Goal: Transaction & Acquisition: Obtain resource

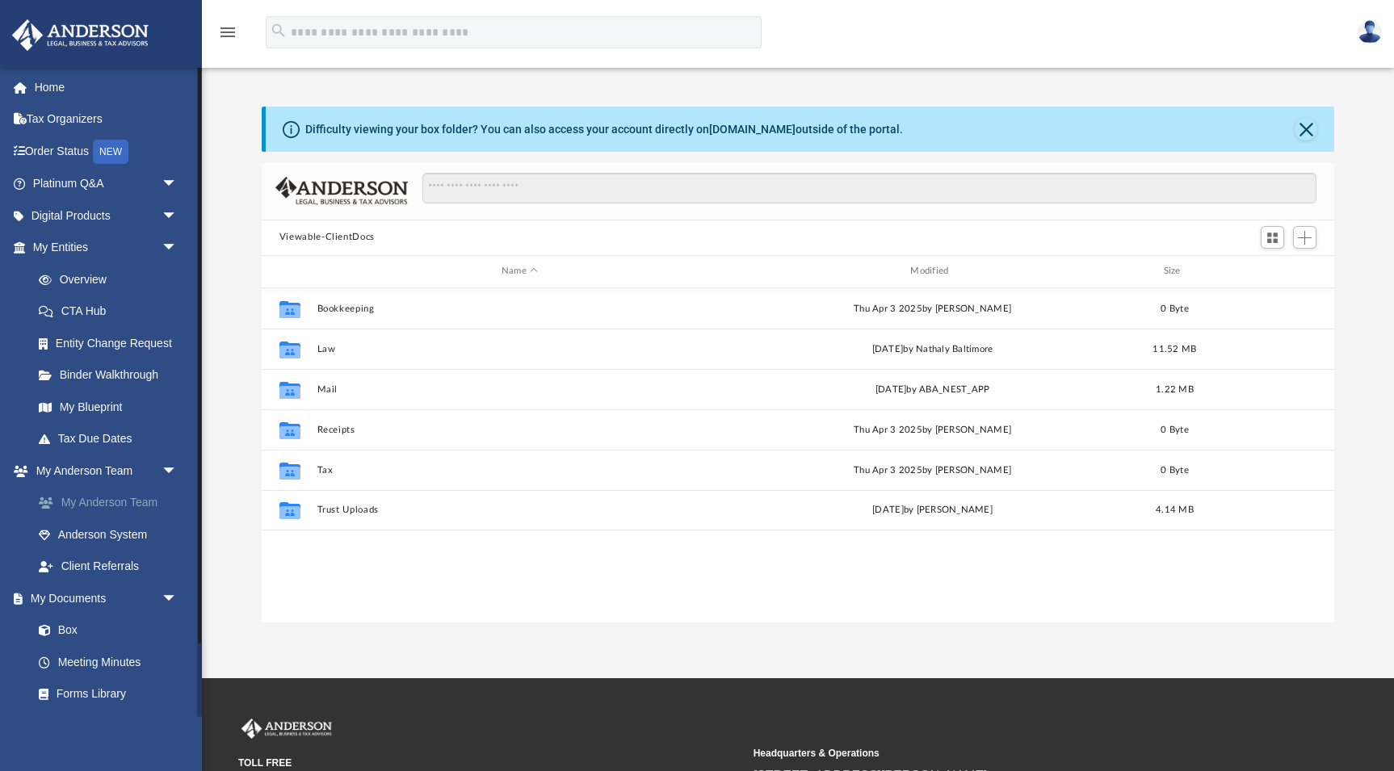
click at [118, 495] on link "My Anderson Team" at bounding box center [112, 503] width 179 height 32
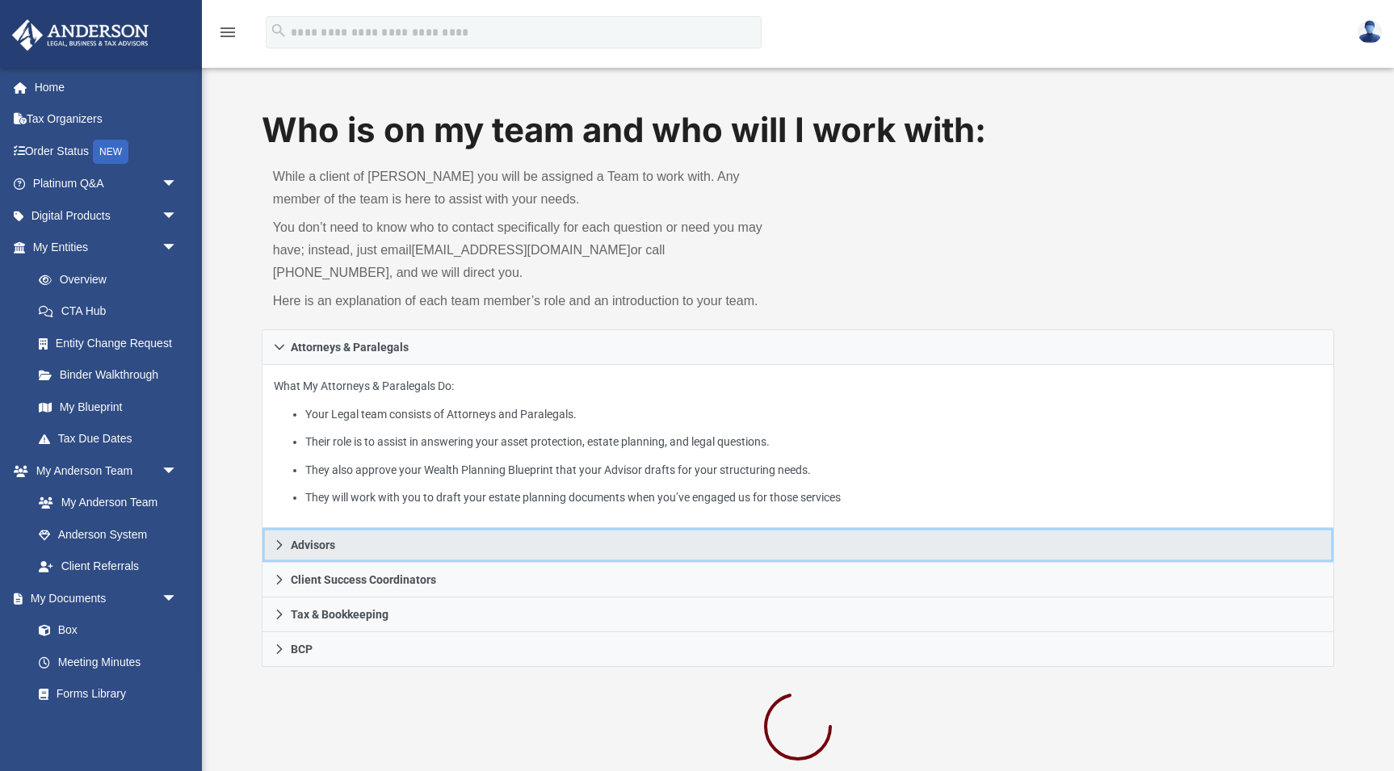
click at [359, 541] on link "Advisors" at bounding box center [798, 545] width 1072 height 35
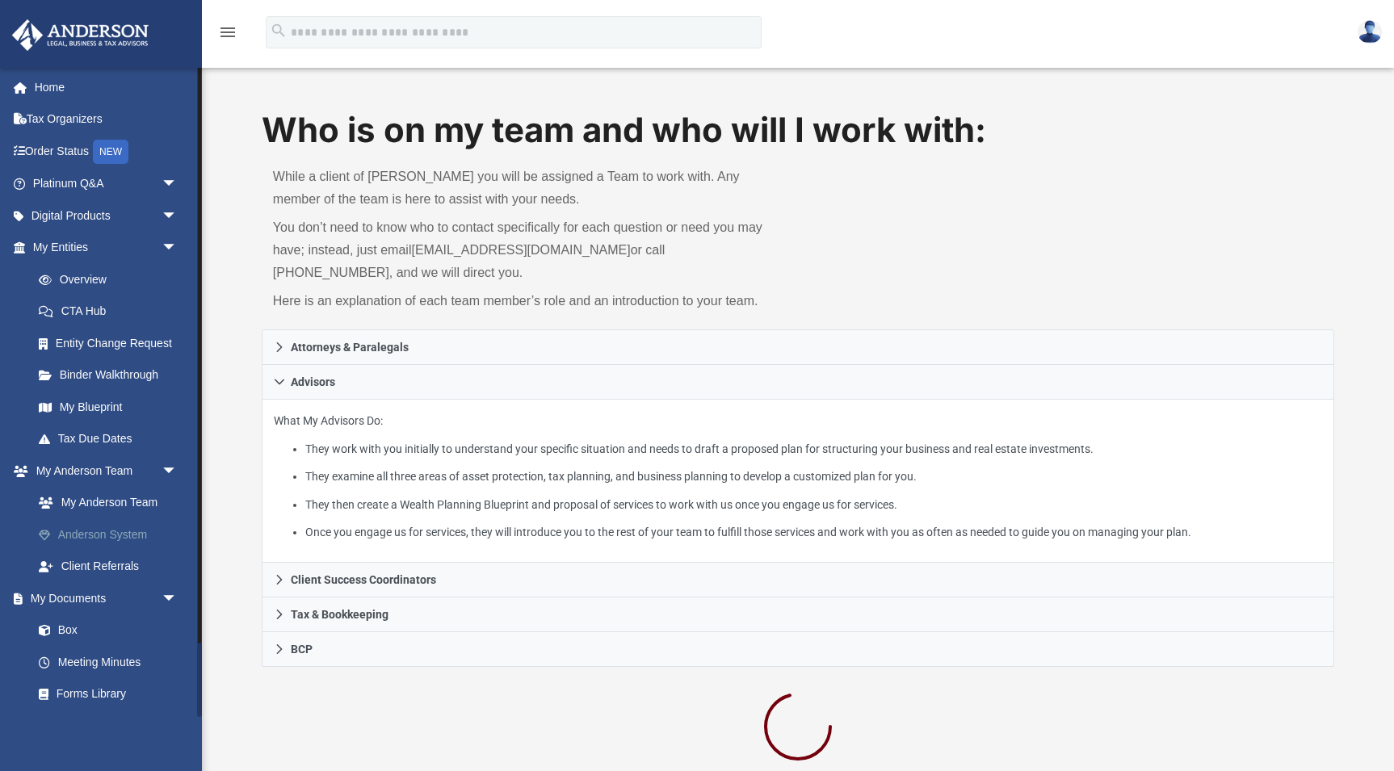
click at [109, 527] on link "Anderson System" at bounding box center [112, 534] width 179 height 32
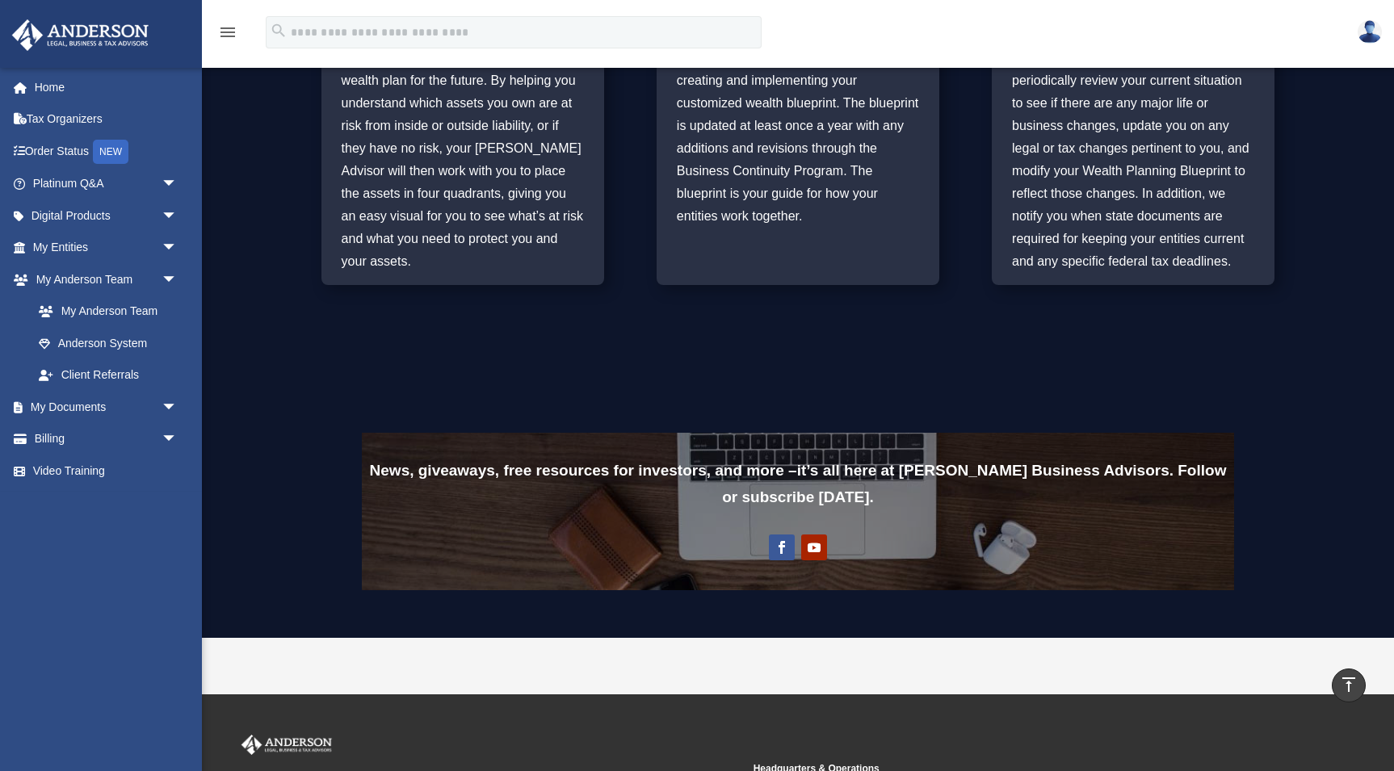
scroll to position [909, 0]
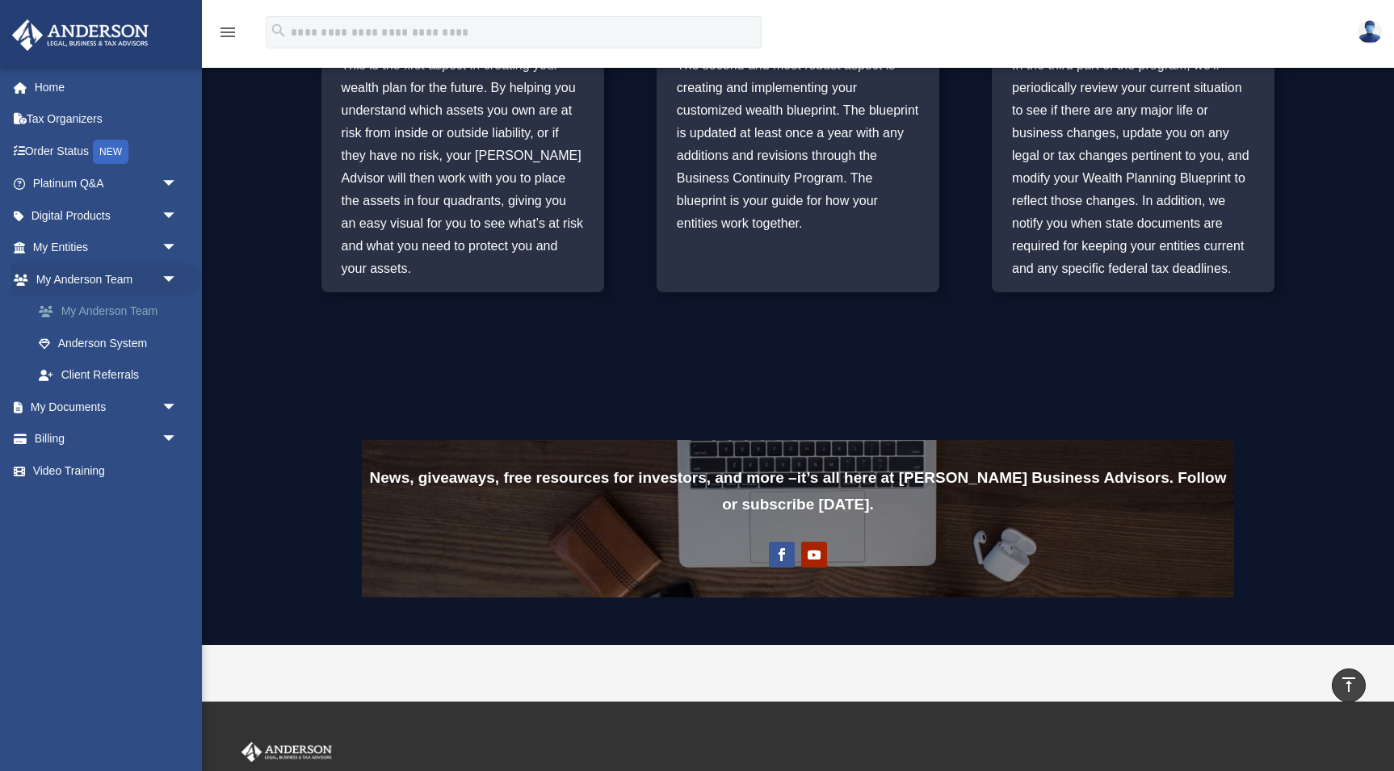
click at [109, 311] on link "My Anderson Team" at bounding box center [112, 312] width 179 height 32
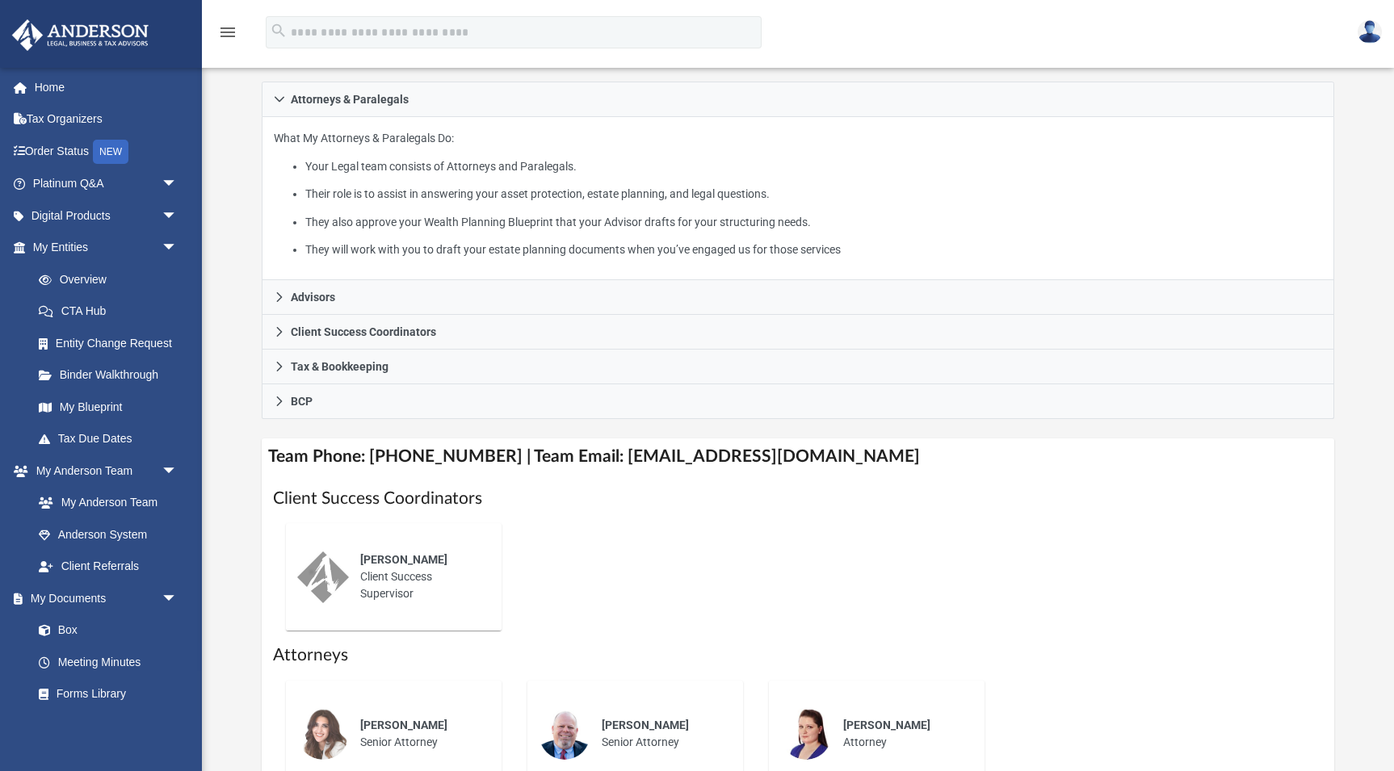
scroll to position [275, 0]
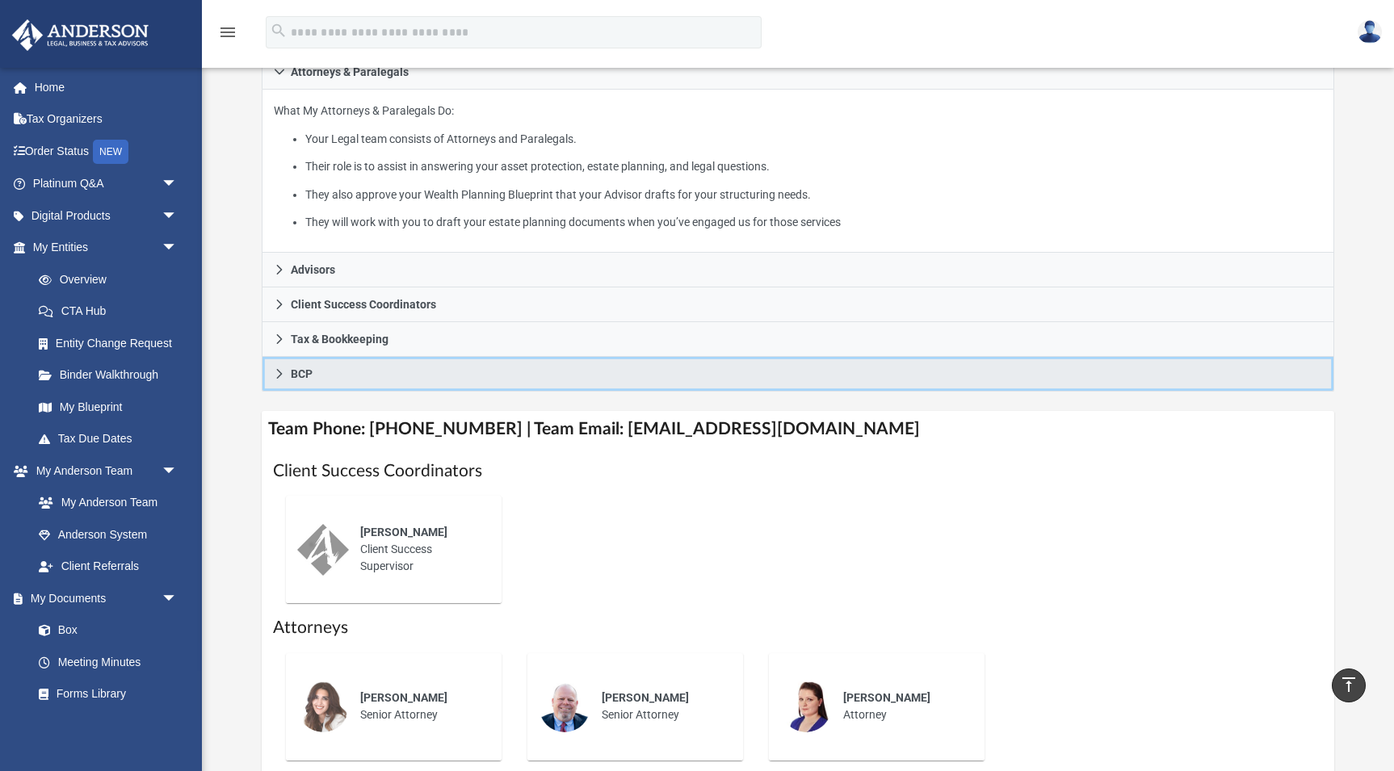
click at [304, 368] on span "BCP" at bounding box center [302, 373] width 22 height 11
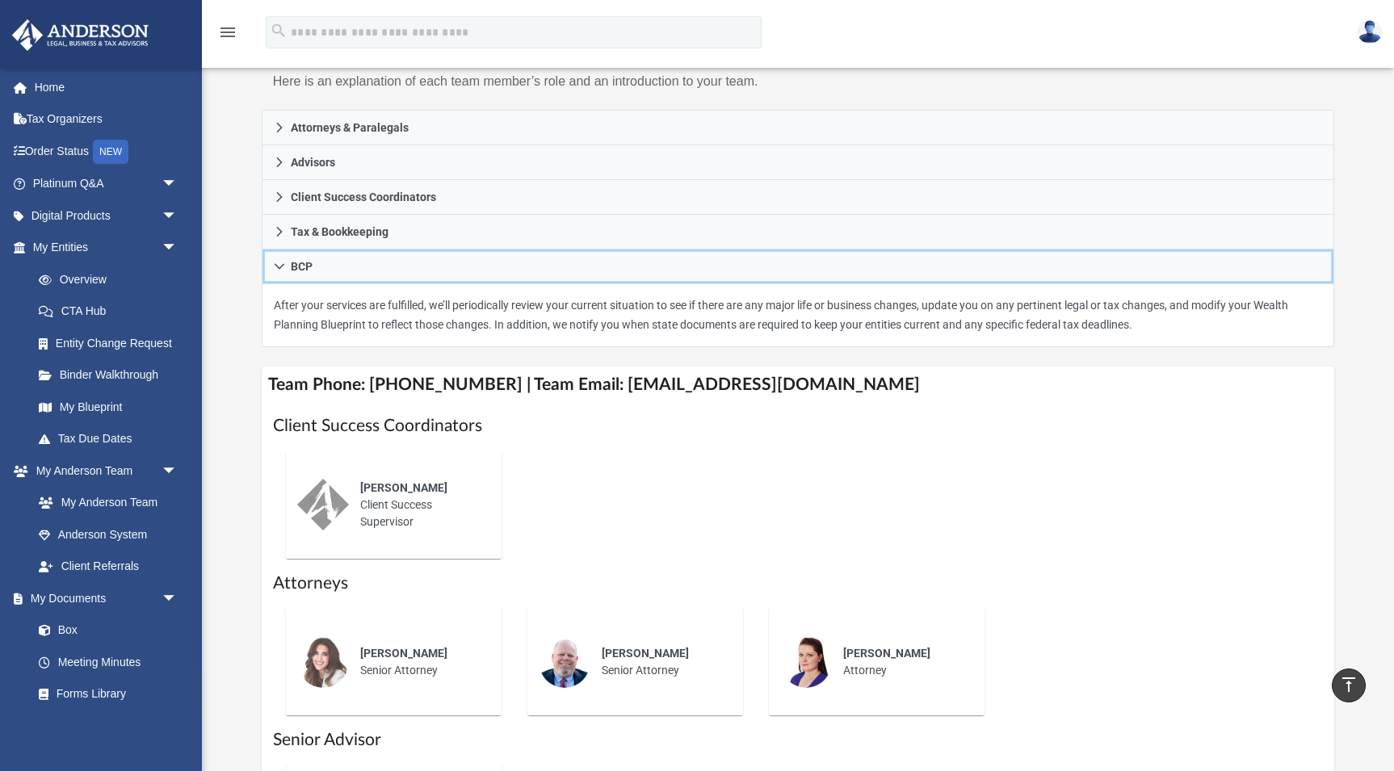
scroll to position [216, 0]
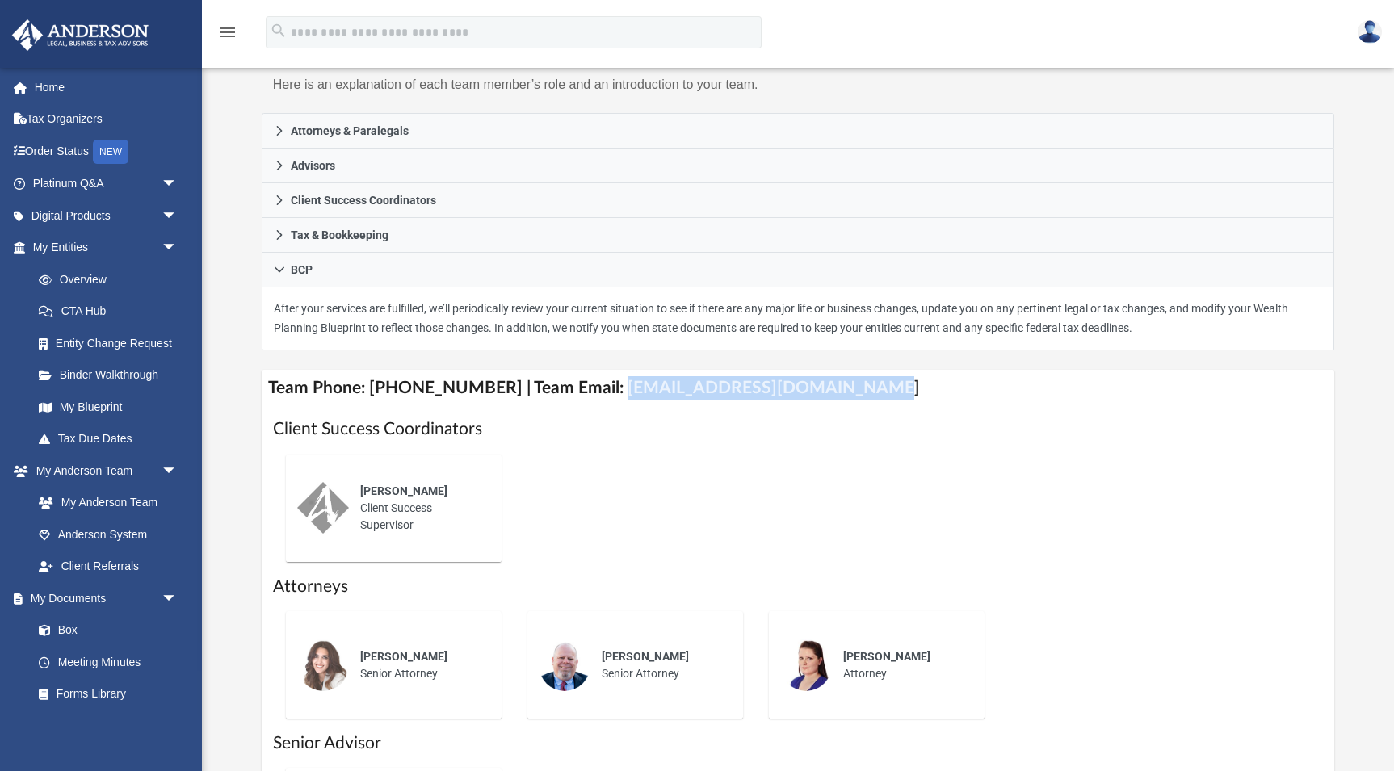
drag, startPoint x: 594, startPoint y: 387, endPoint x: 827, endPoint y: 393, distance: 232.6
click at [830, 394] on h4 "Team Phone: (725) 208-3133 | Team Email: myteam@andersonadvisors.com" at bounding box center [798, 388] width 1072 height 36
copy h4 "myteam@andersonadvisors.com"
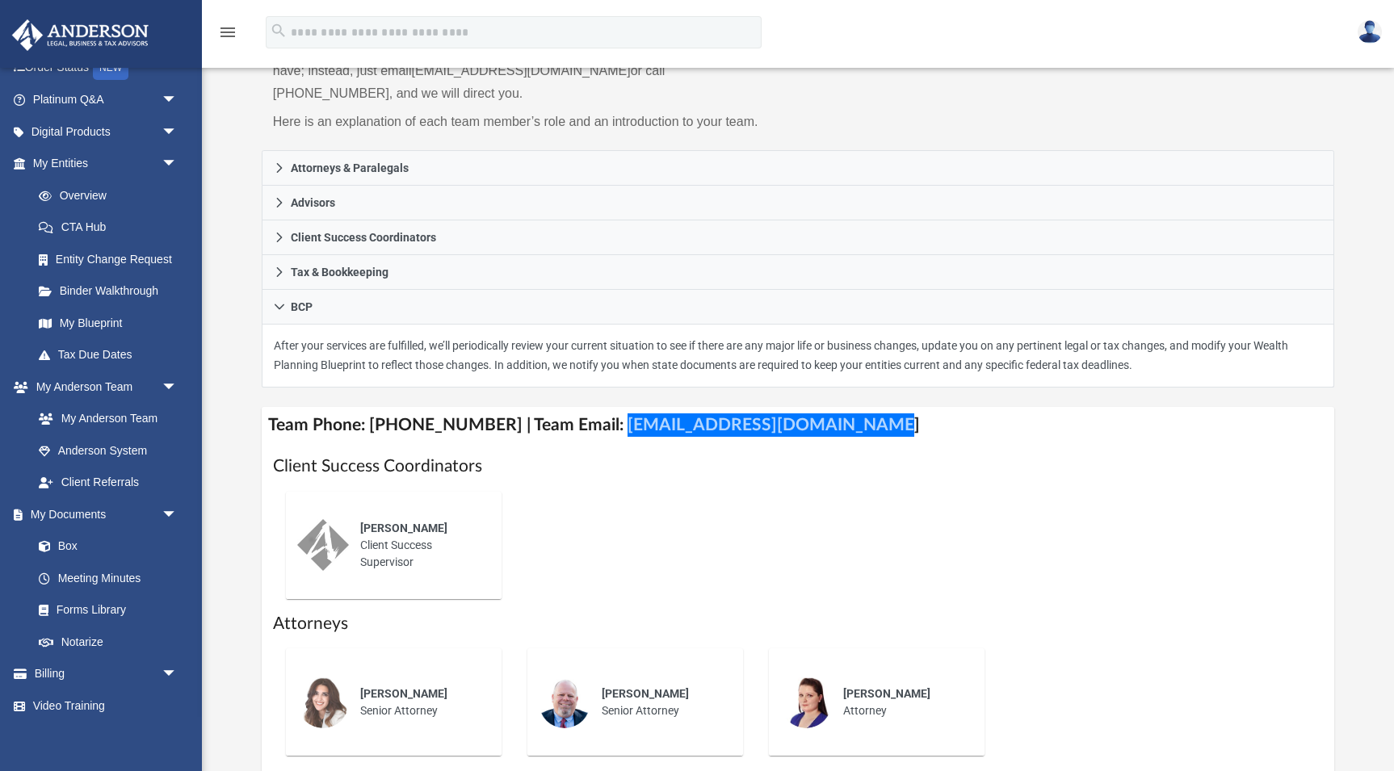
scroll to position [83, 0]
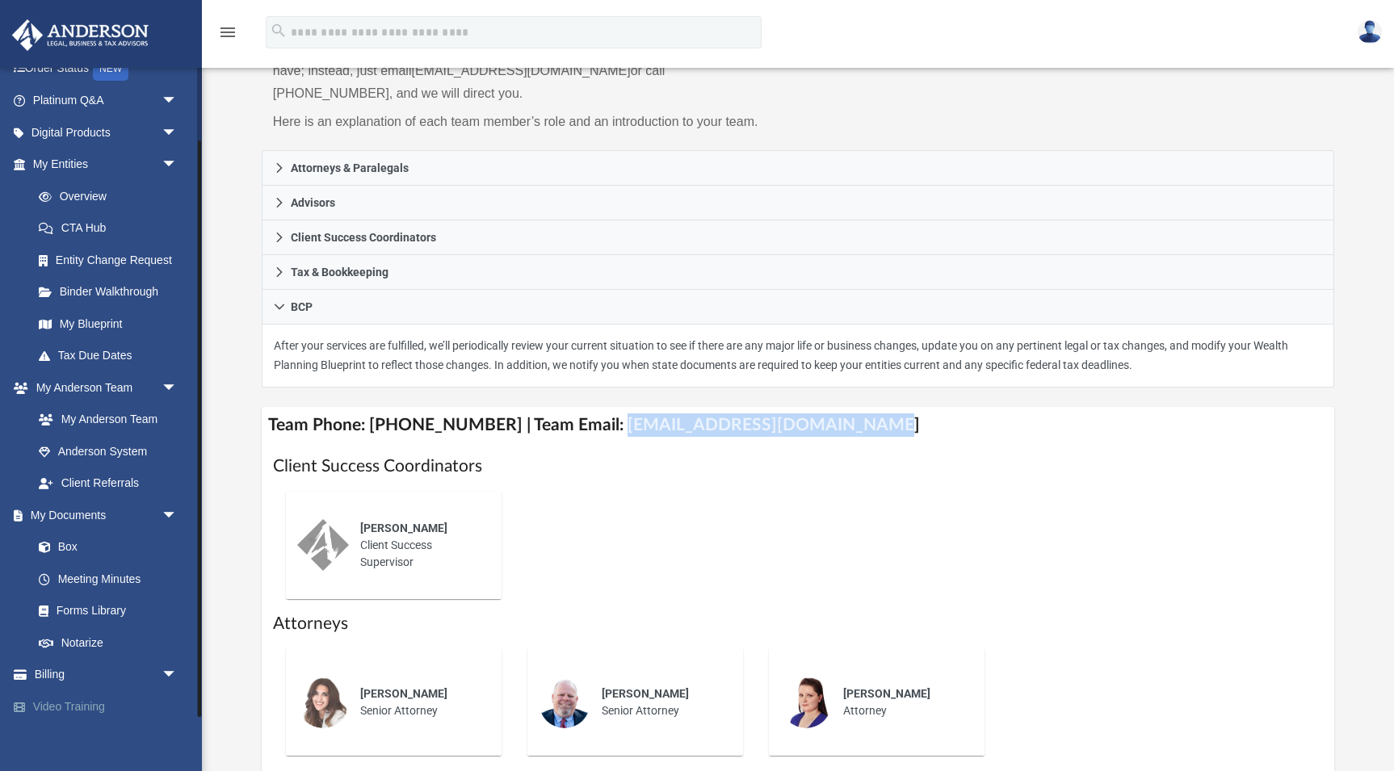
click at [82, 699] on link "Video Training" at bounding box center [106, 706] width 191 height 32
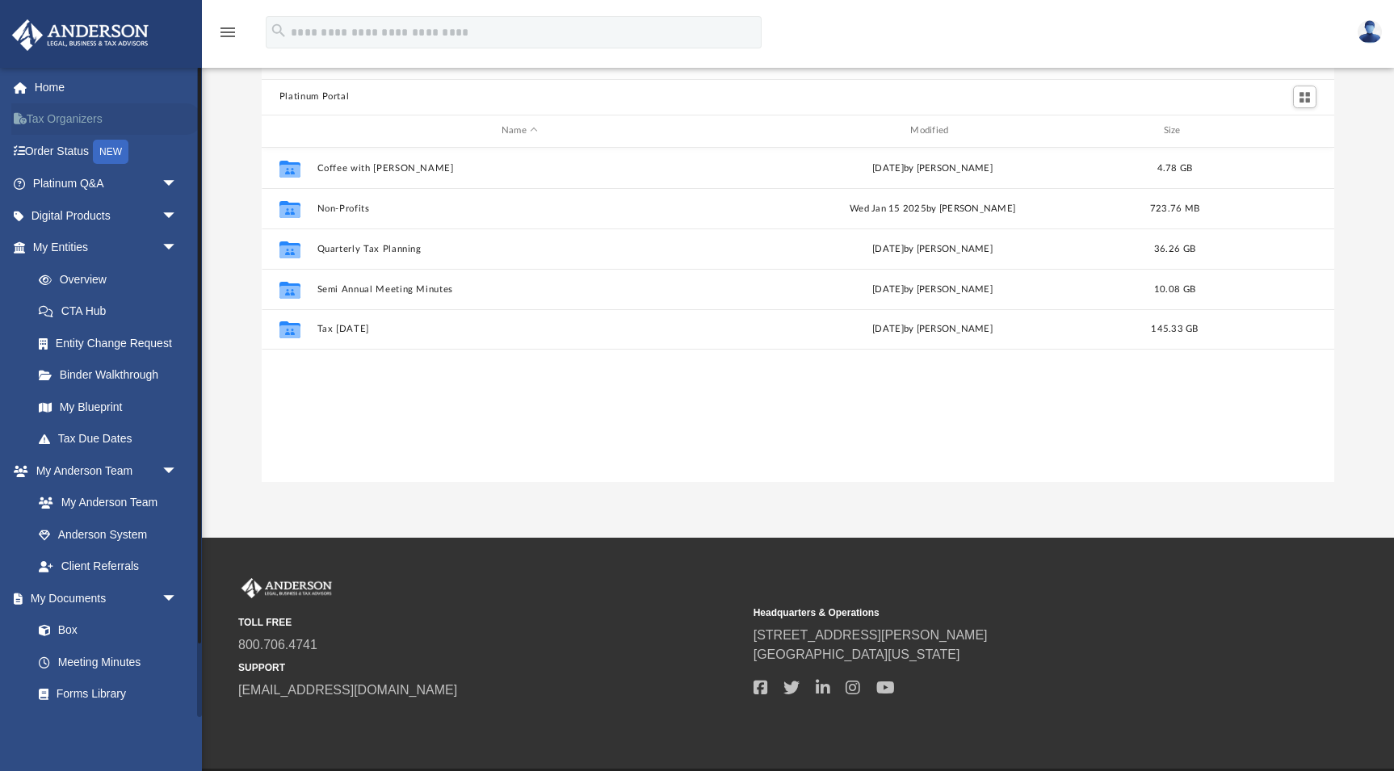
click at [71, 119] on link "Tax Organizers" at bounding box center [106, 119] width 191 height 32
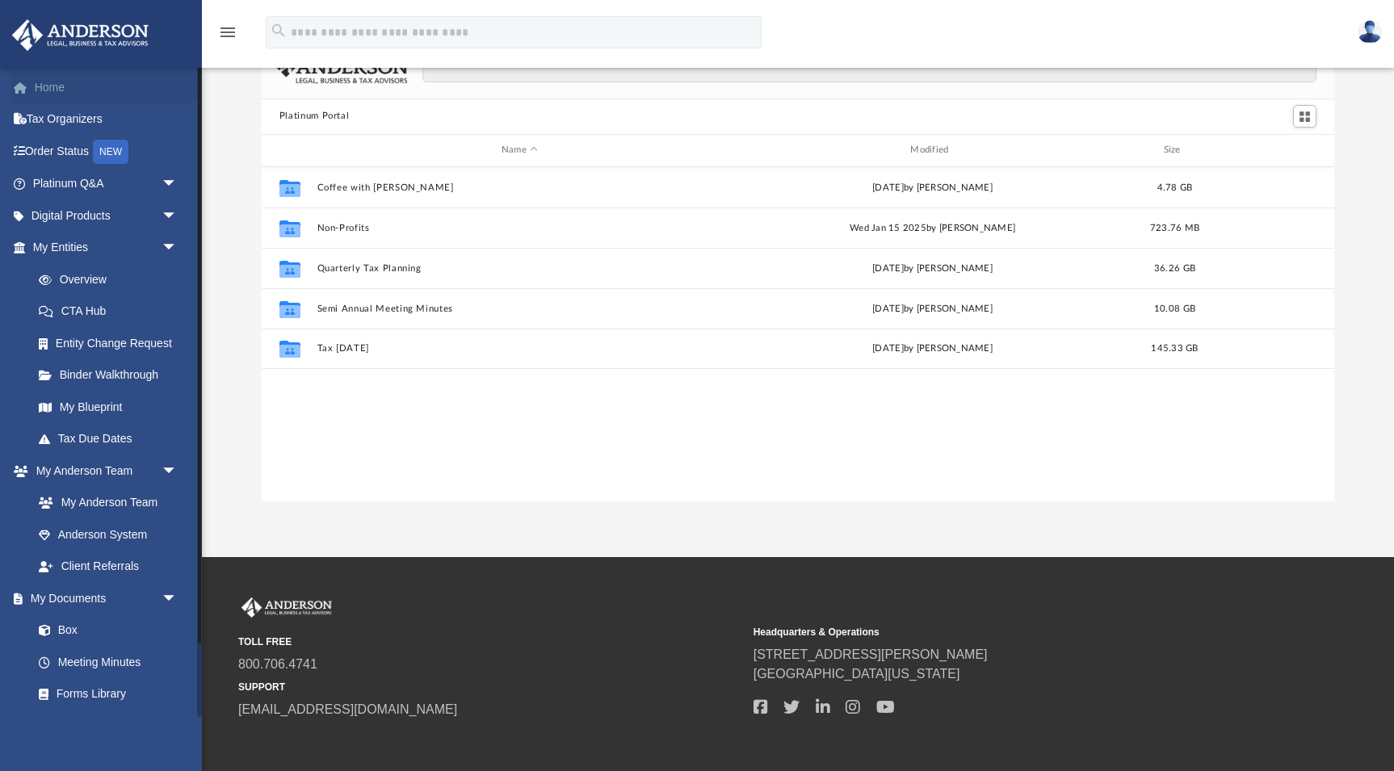
scroll to position [367, 1073]
click at [56, 88] on link "Home" at bounding box center [106, 87] width 191 height 32
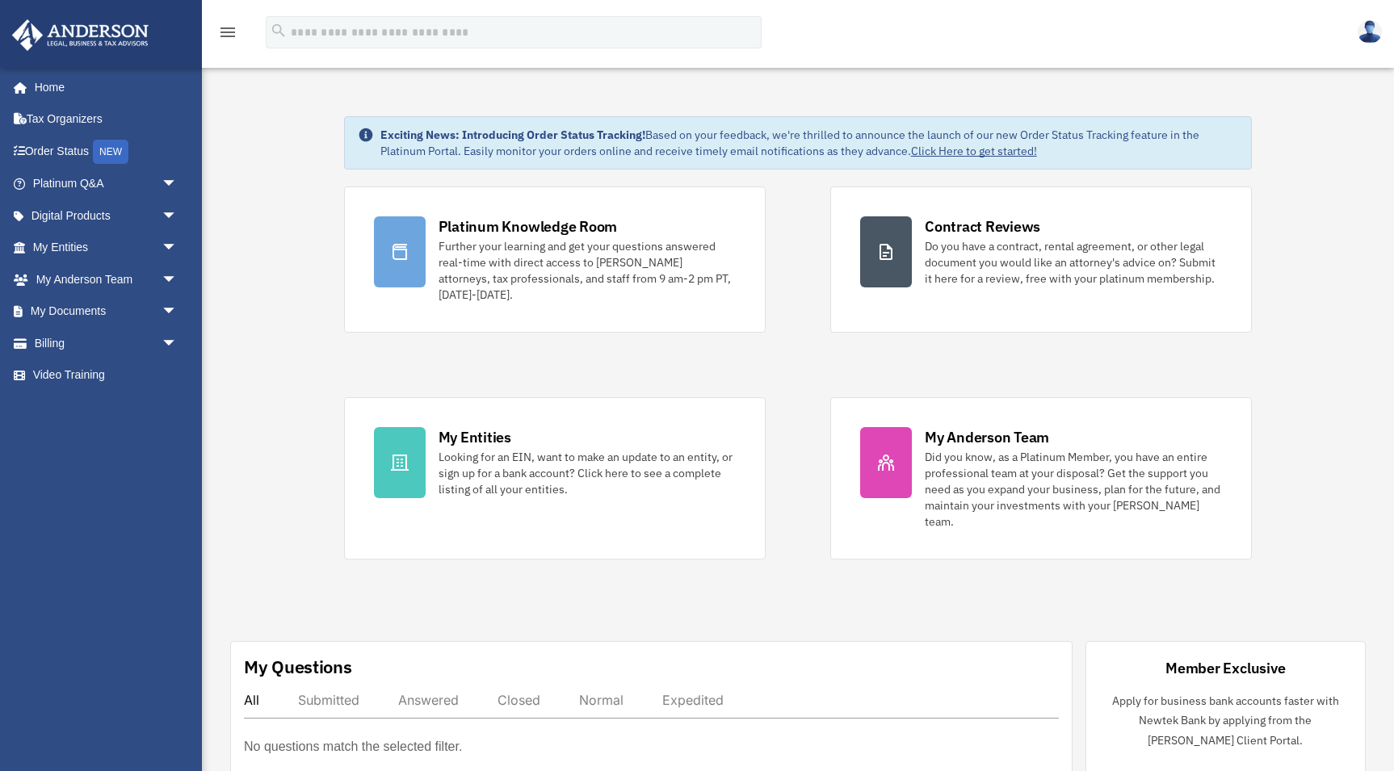
scroll to position [-2, 0]
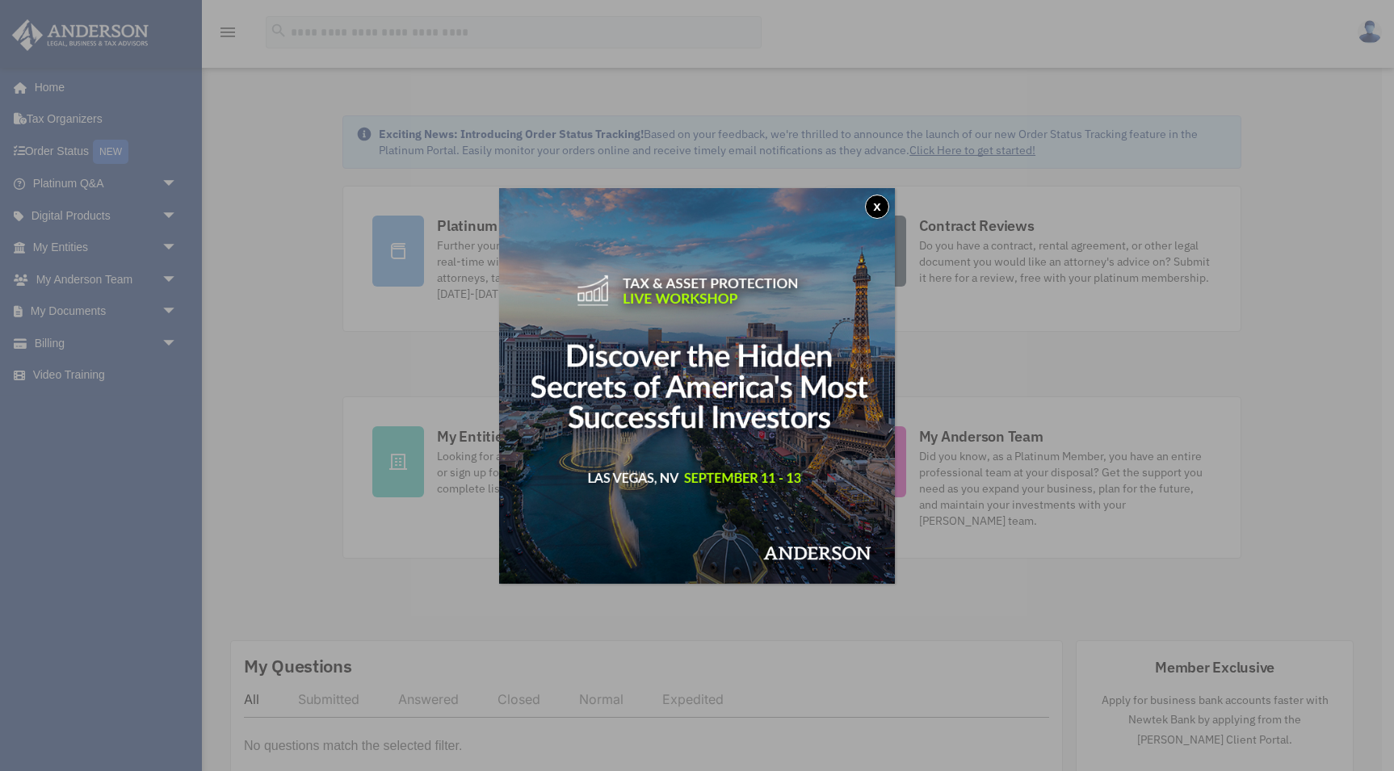
click at [680, 398] on img at bounding box center [697, 386] width 396 height 396
click at [878, 207] on button "x" at bounding box center [877, 207] width 24 height 24
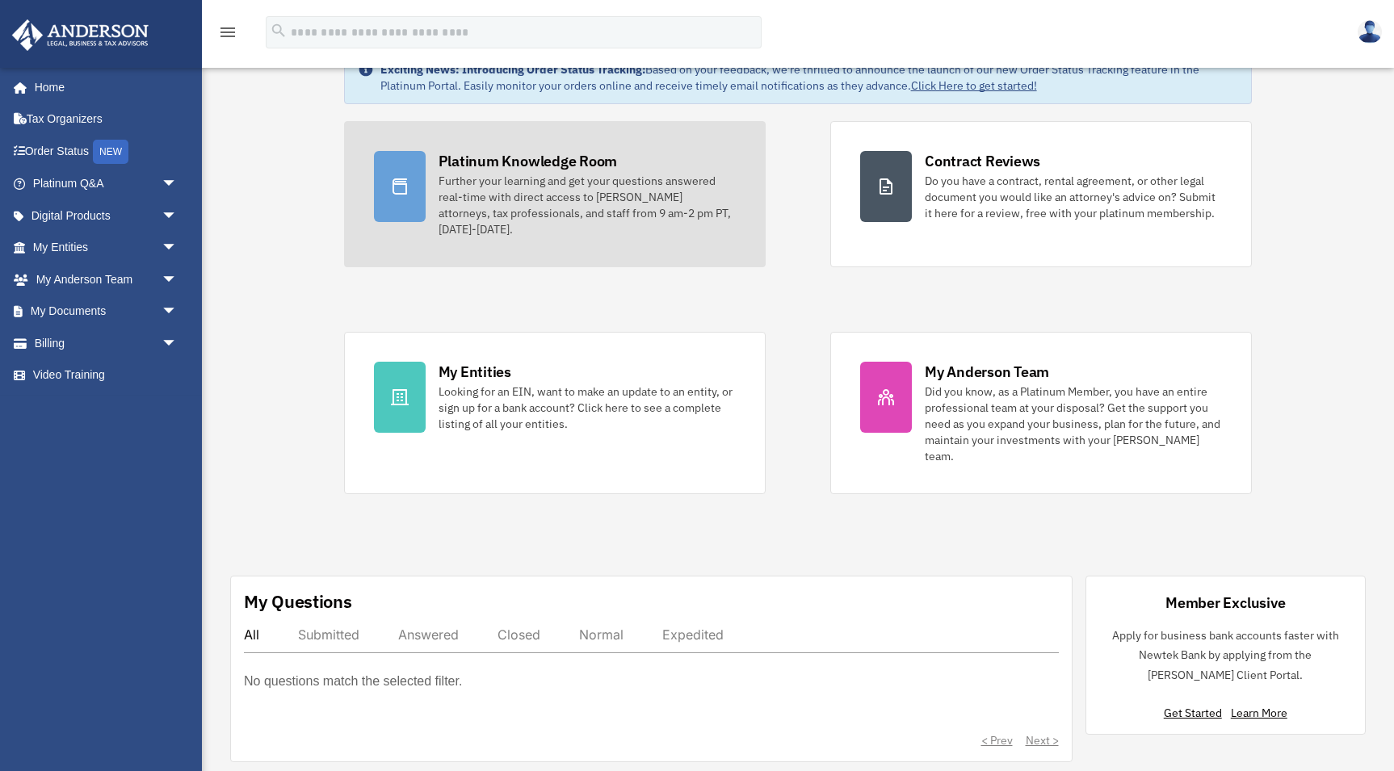
scroll to position [87, 0]
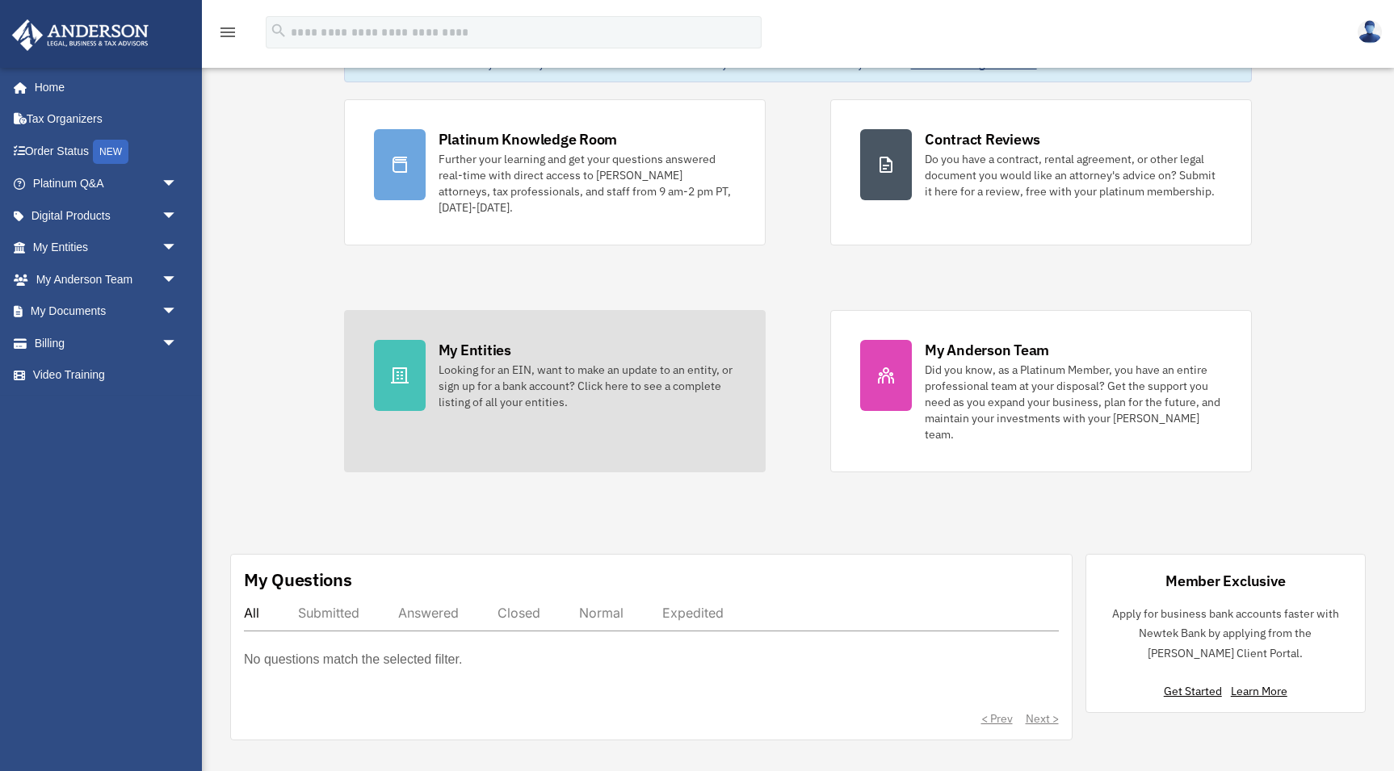
click at [415, 385] on div at bounding box center [400, 375] width 52 height 71
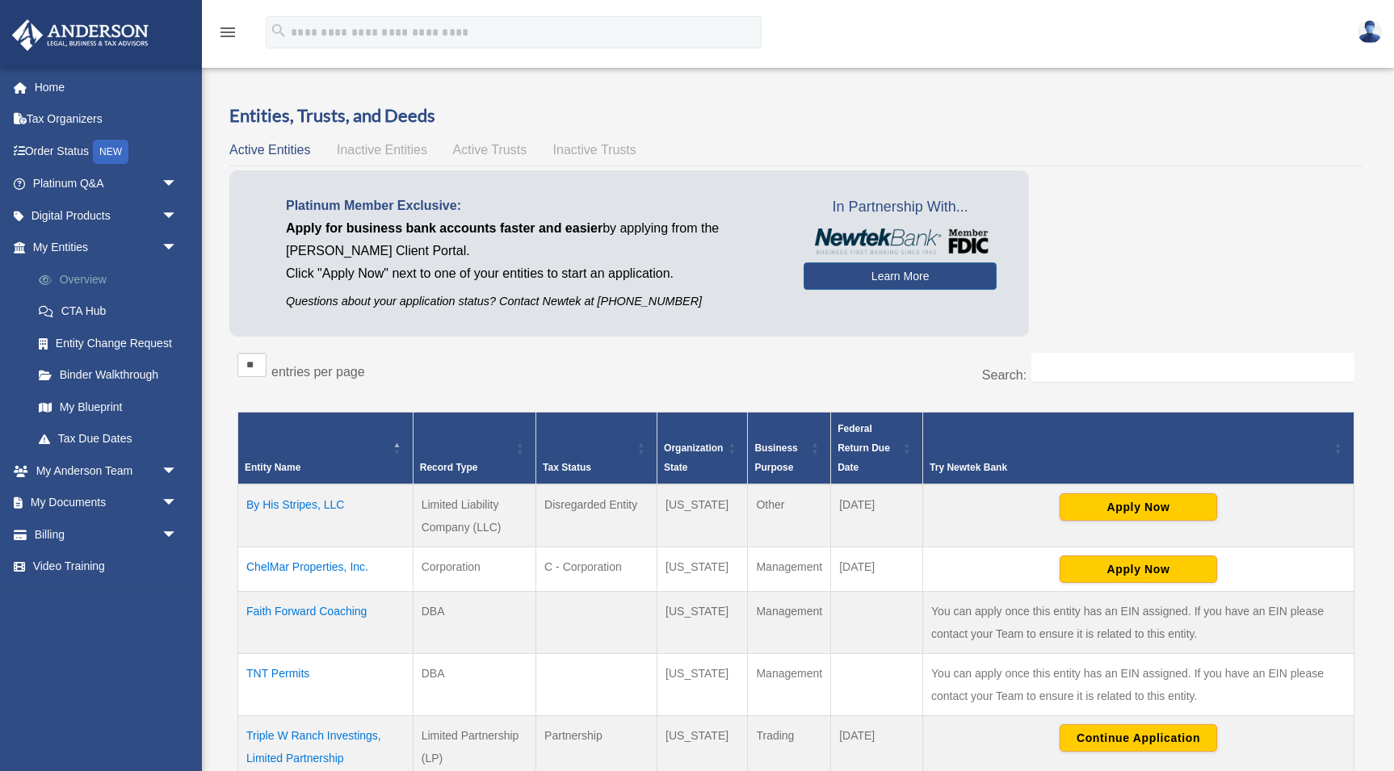
click at [88, 279] on link "Overview" at bounding box center [112, 279] width 179 height 32
click at [87, 498] on link "My Documents arrow_drop_down" at bounding box center [106, 503] width 191 height 32
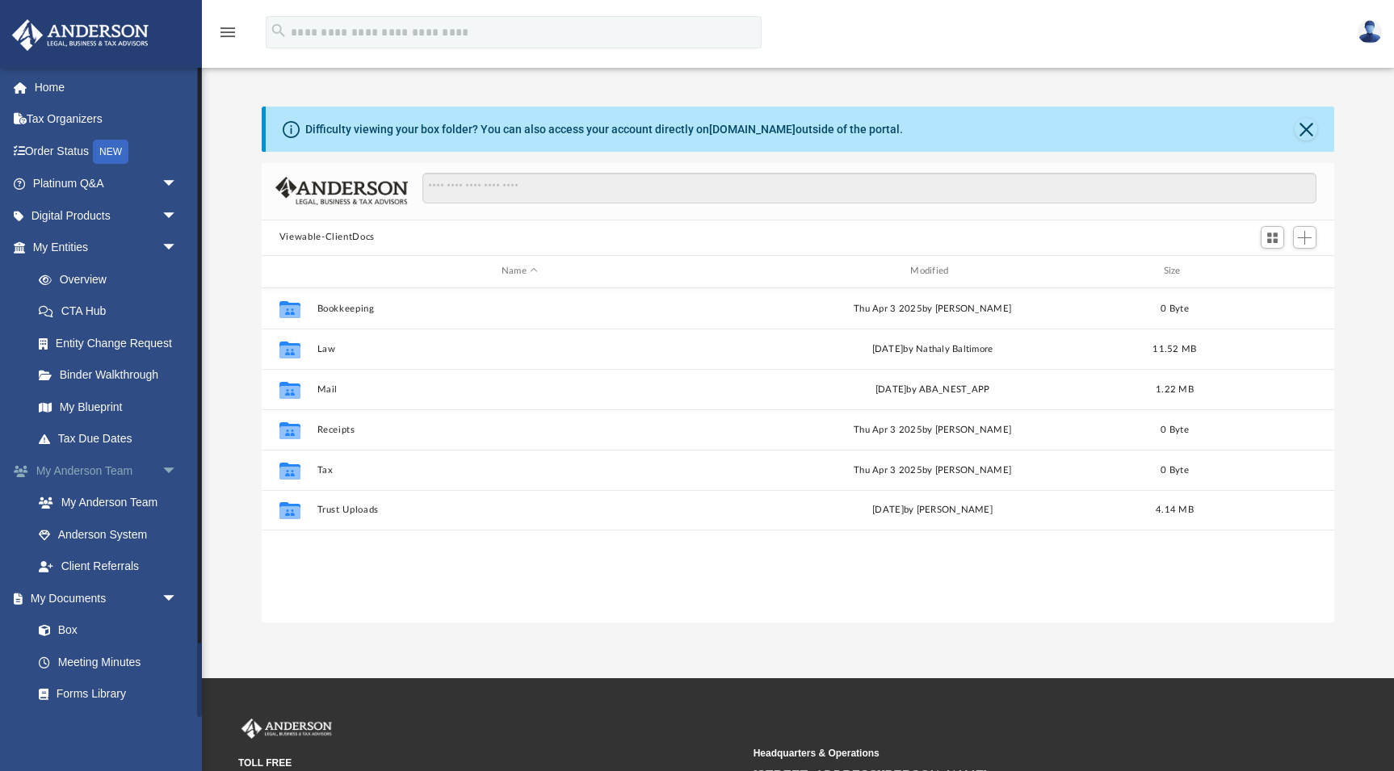
scroll to position [367, 1073]
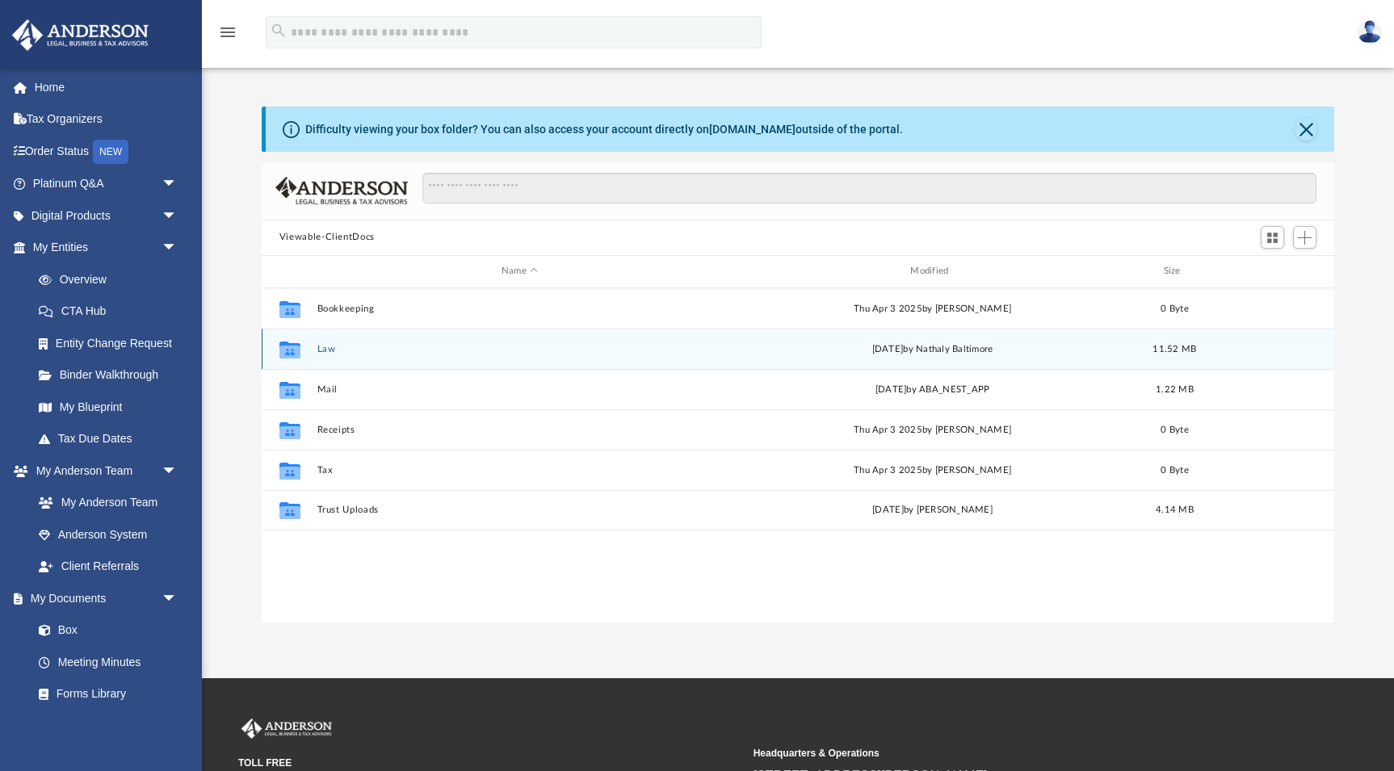
click at [327, 350] on button "Law" at bounding box center [519, 348] width 405 height 10
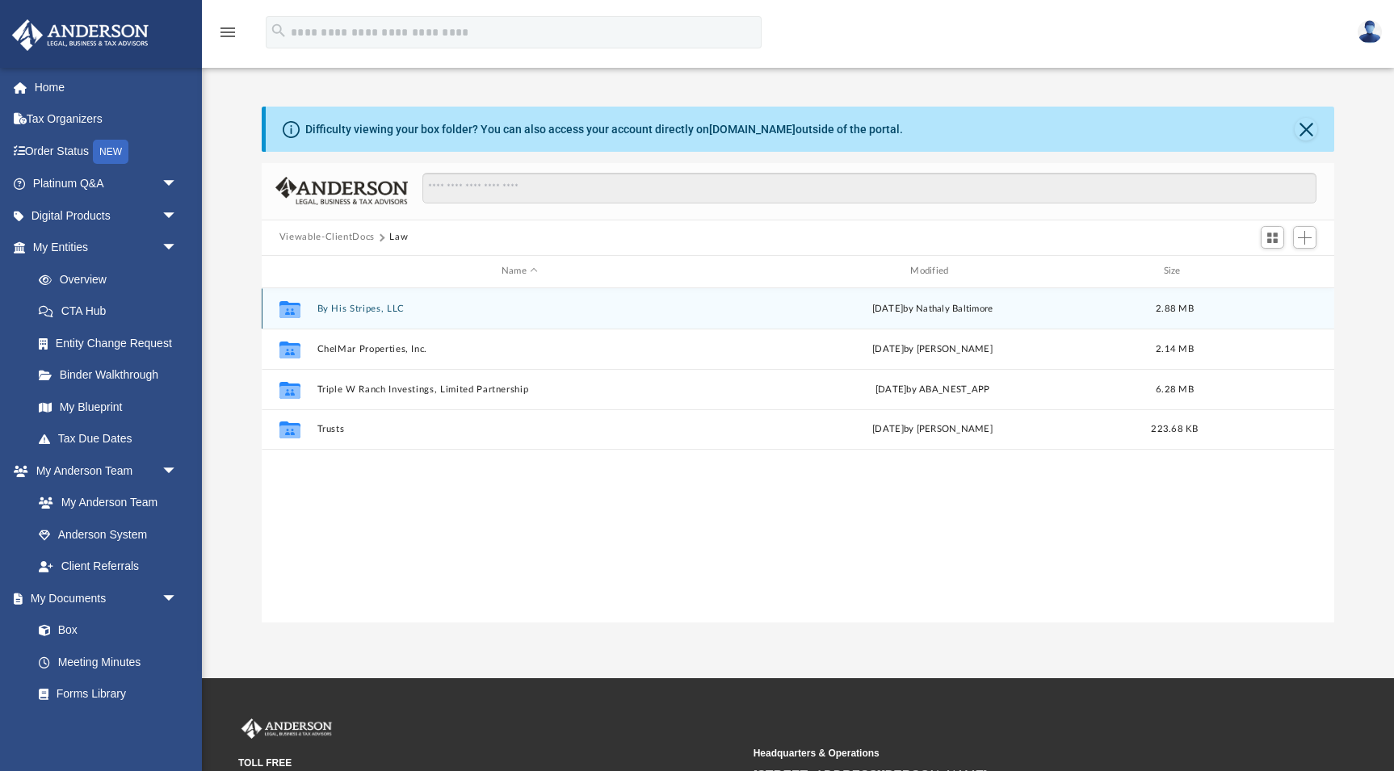
click at [365, 309] on button "By His Stripes, LLC" at bounding box center [519, 308] width 405 height 10
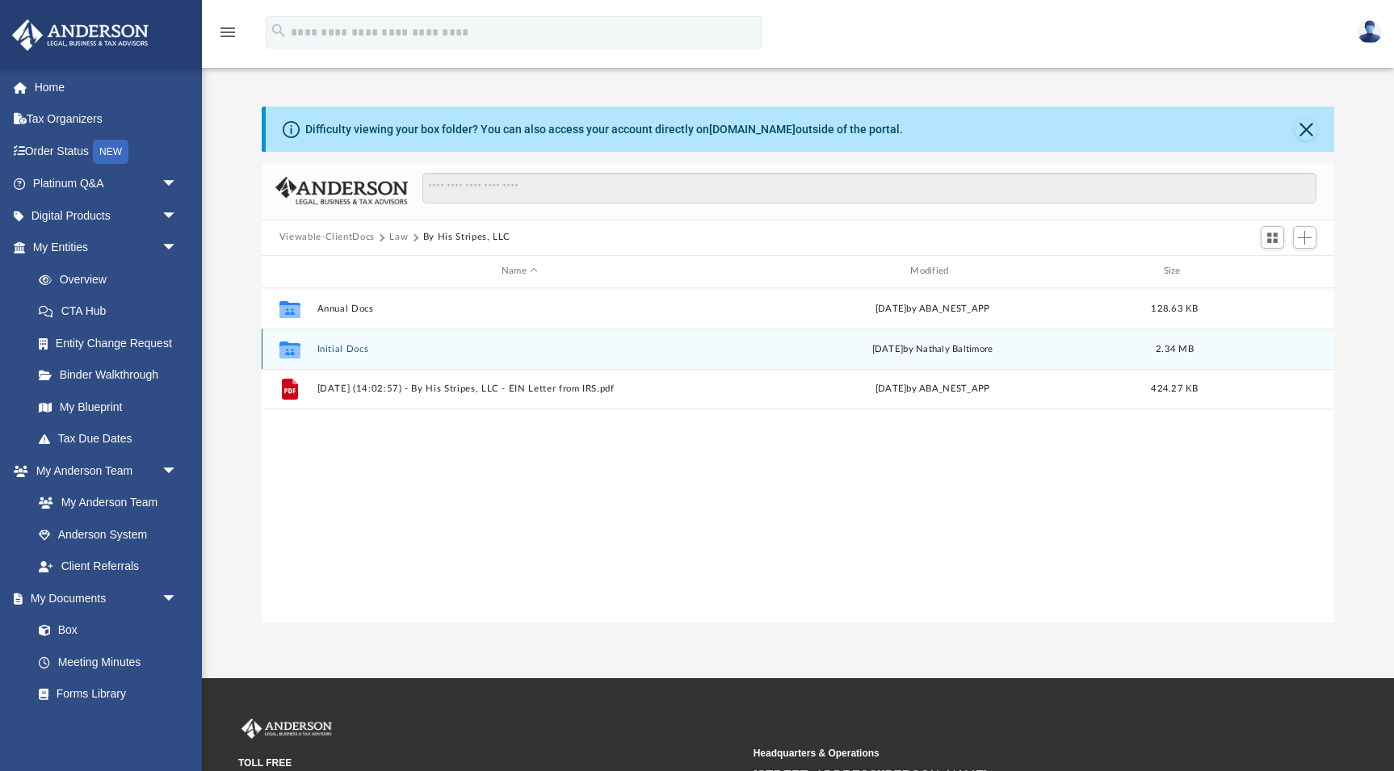
click at [352, 349] on button "Initial Docs" at bounding box center [519, 348] width 405 height 10
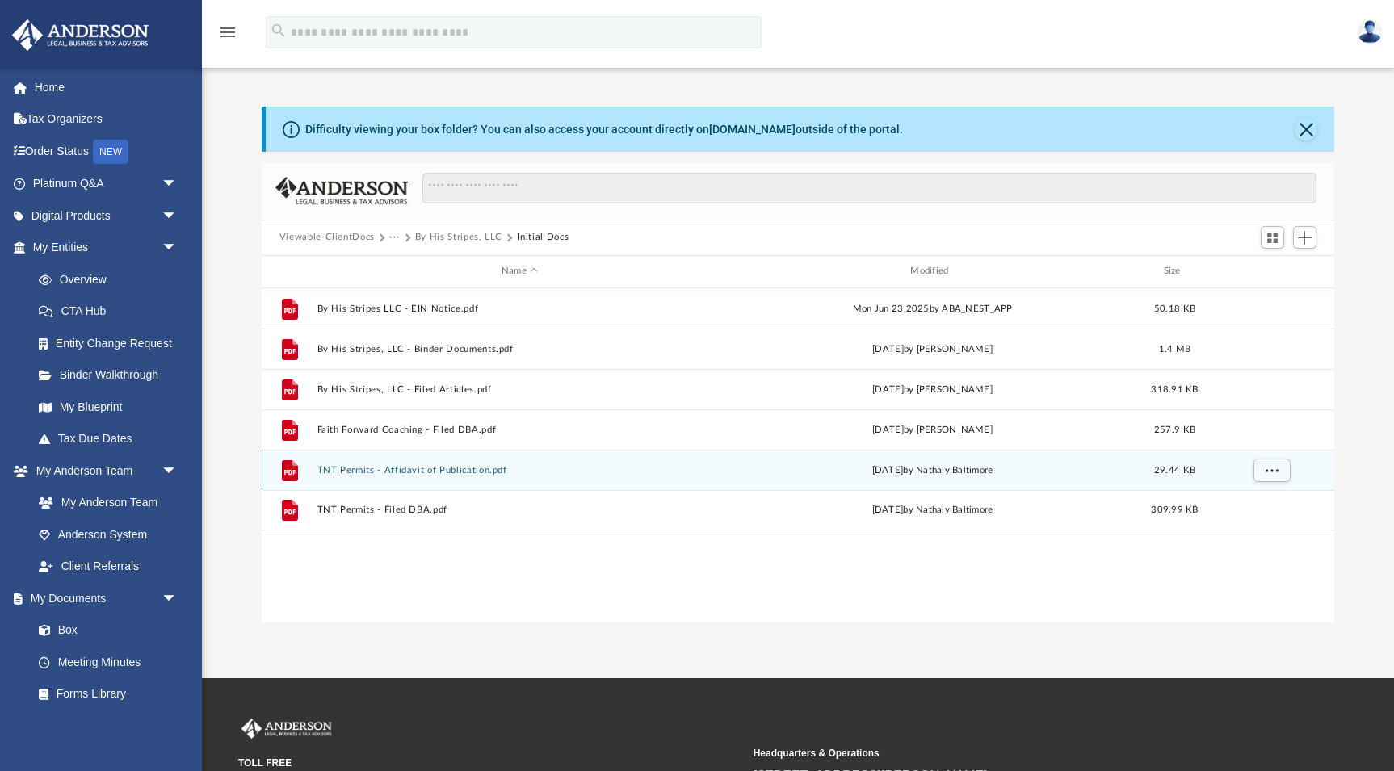
click at [446, 475] on div "File TNT Permits - Affidavit of Publication.pdf Tue Aug 19 2025 by Nathaly Balt…" at bounding box center [798, 470] width 1072 height 40
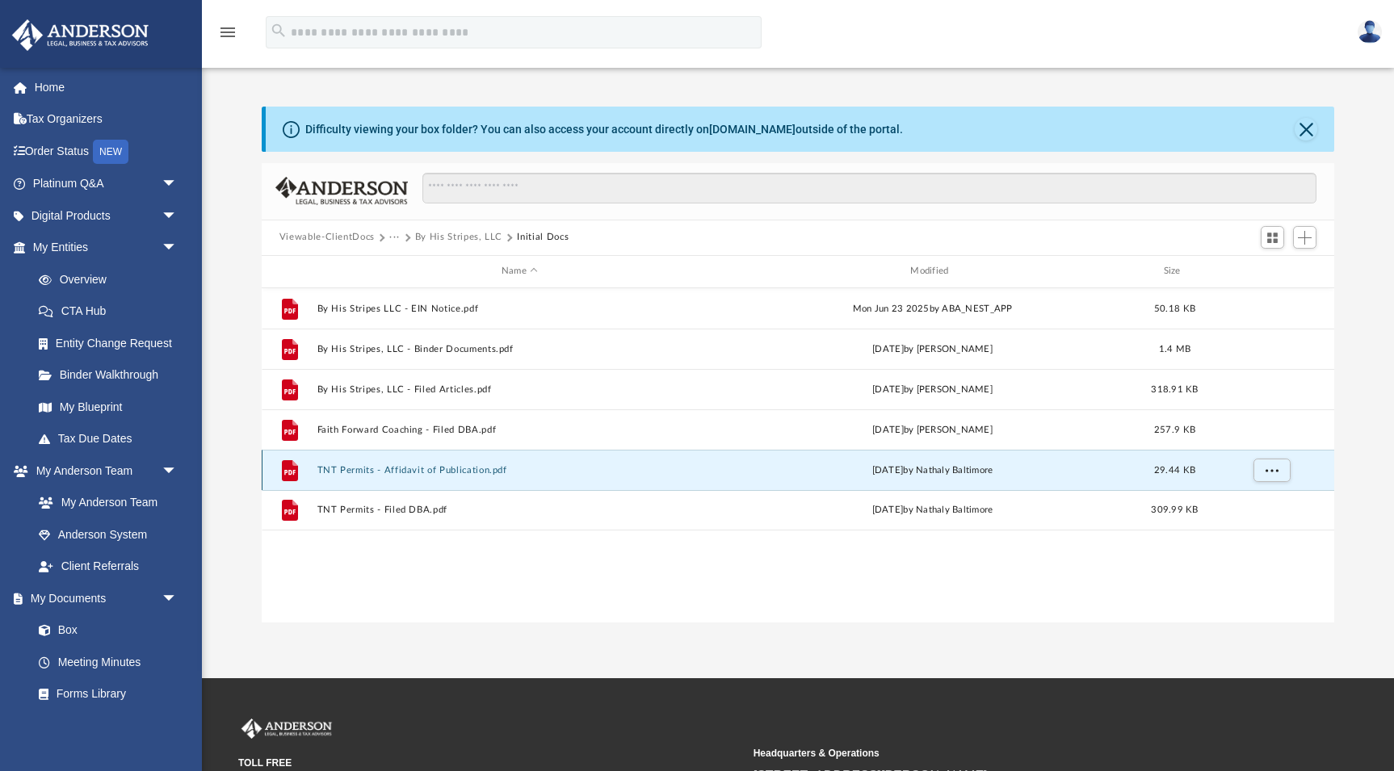
click at [359, 468] on button "TNT Permits - Affidavit of Publication.pdf" at bounding box center [519, 469] width 405 height 10
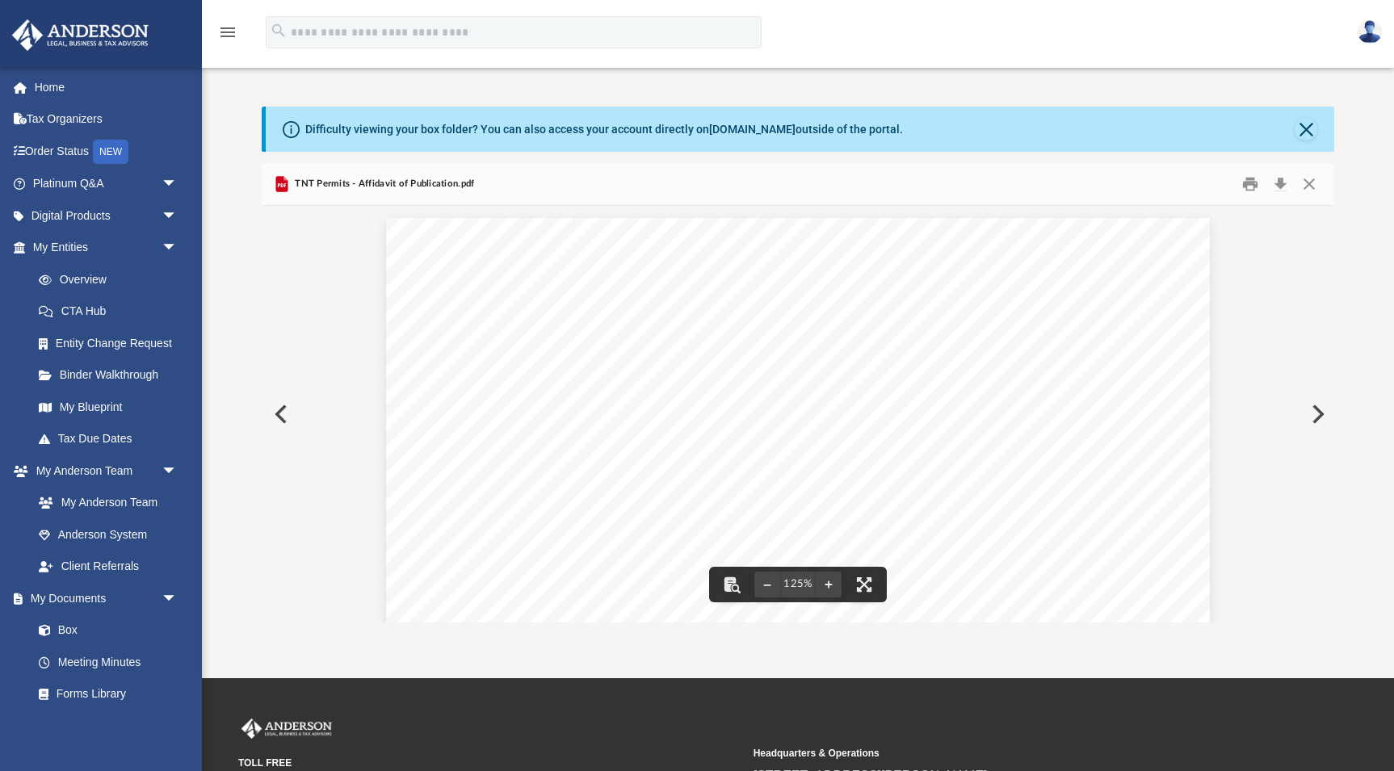
scroll to position [0, 0]
click at [1310, 182] on button "Close" at bounding box center [1308, 183] width 29 height 25
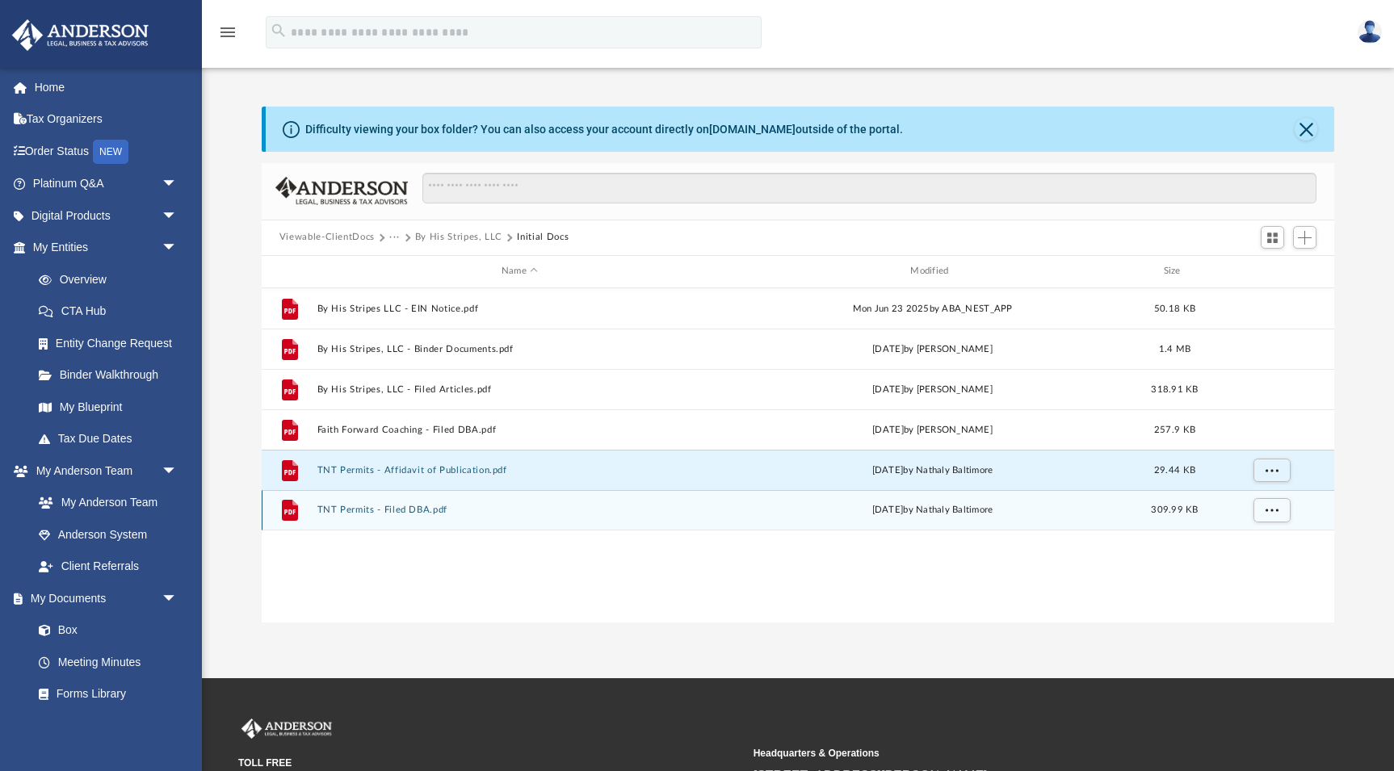
click at [415, 509] on button "TNT Permits - Filed DBA.pdf" at bounding box center [519, 510] width 405 height 10
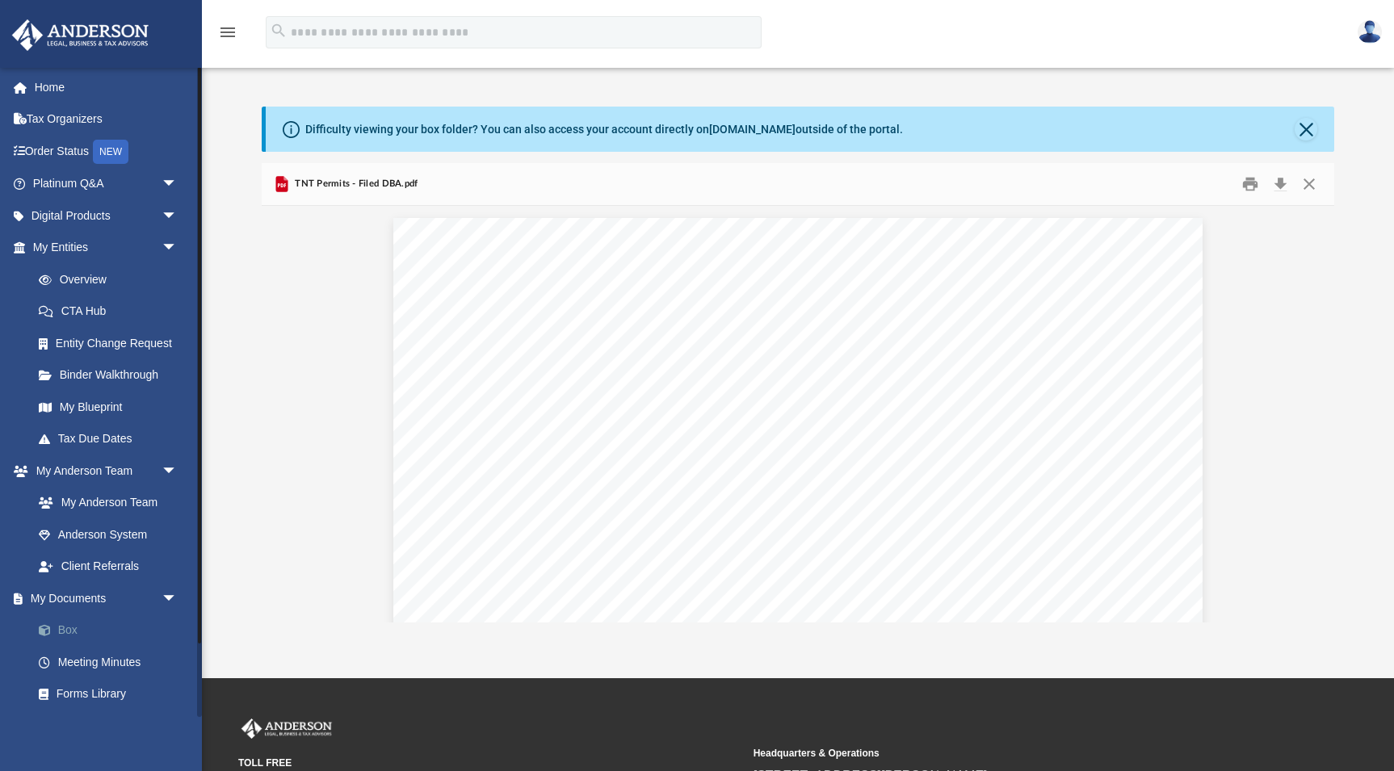
click at [69, 620] on link "Box" at bounding box center [112, 630] width 179 height 32
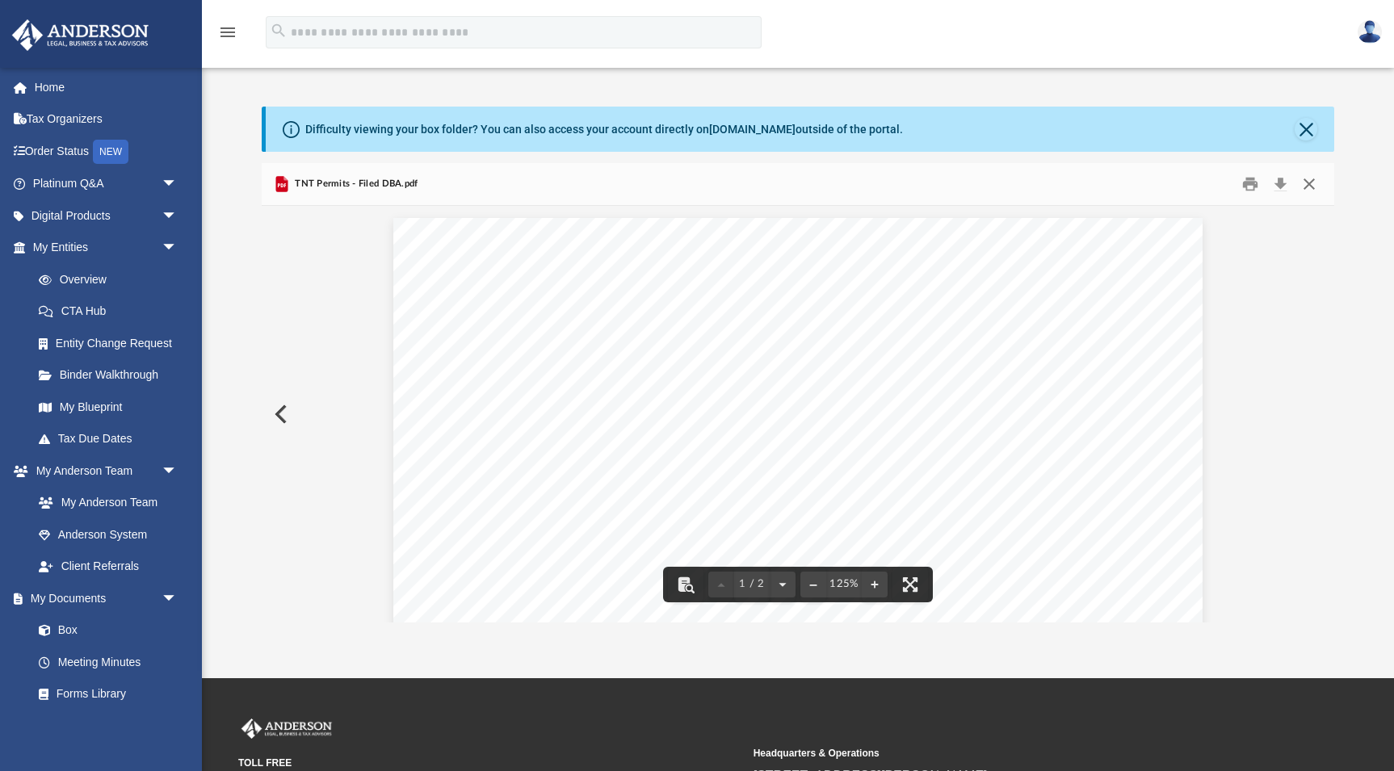
click at [1306, 184] on button "Close" at bounding box center [1308, 183] width 29 height 25
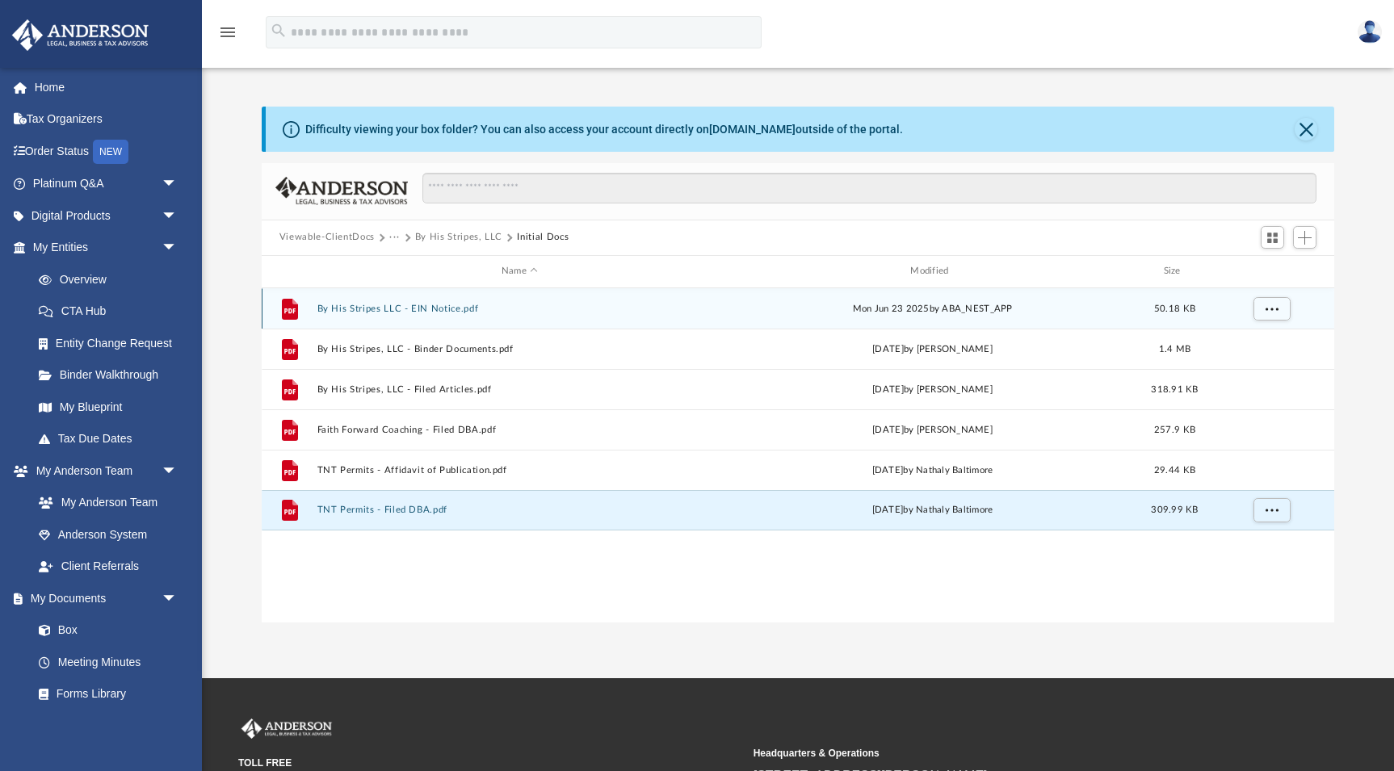
click at [383, 309] on button "By His Stripes LLC - EIN Notice.pdf" at bounding box center [519, 308] width 405 height 10
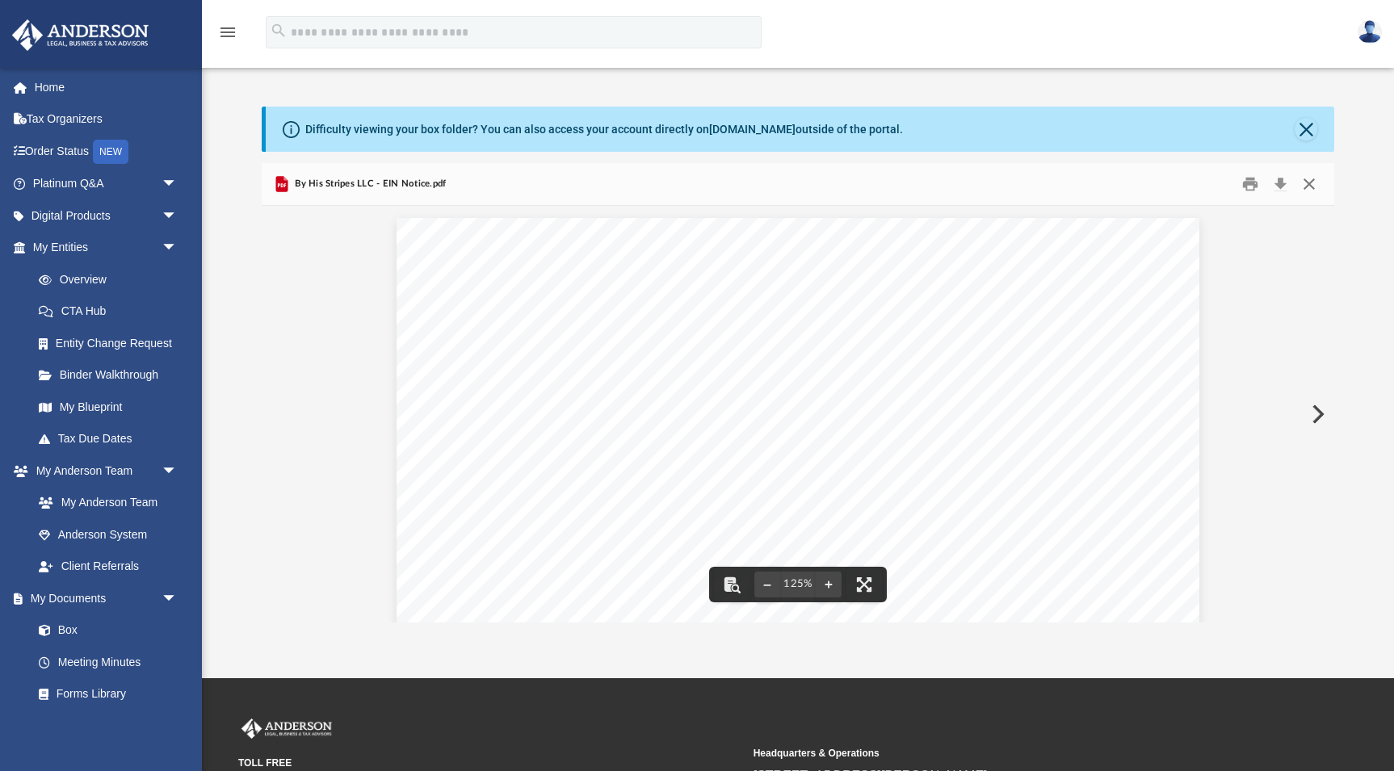
click at [1311, 182] on button "Close" at bounding box center [1308, 183] width 29 height 25
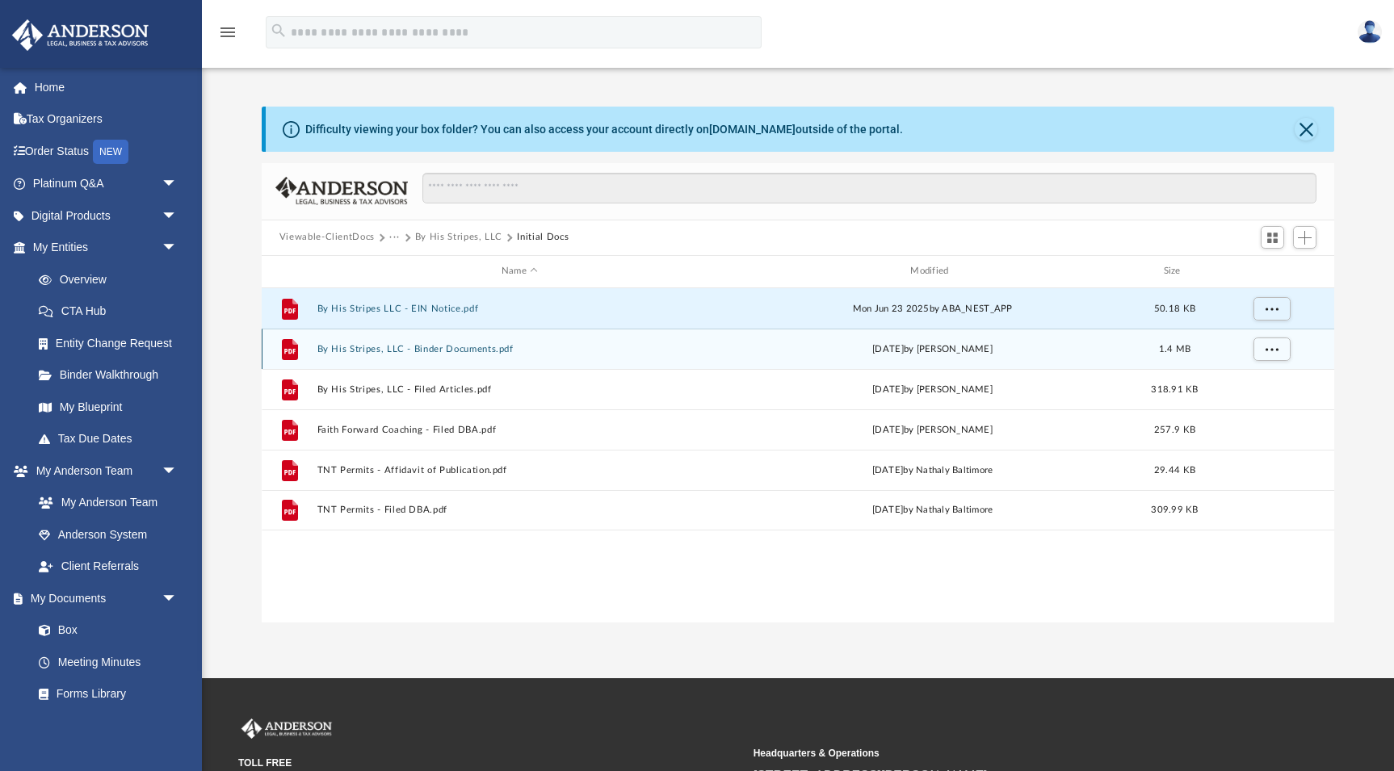
click at [451, 348] on button "By His Stripes, LLC - Binder Documents.pdf" at bounding box center [519, 348] width 405 height 10
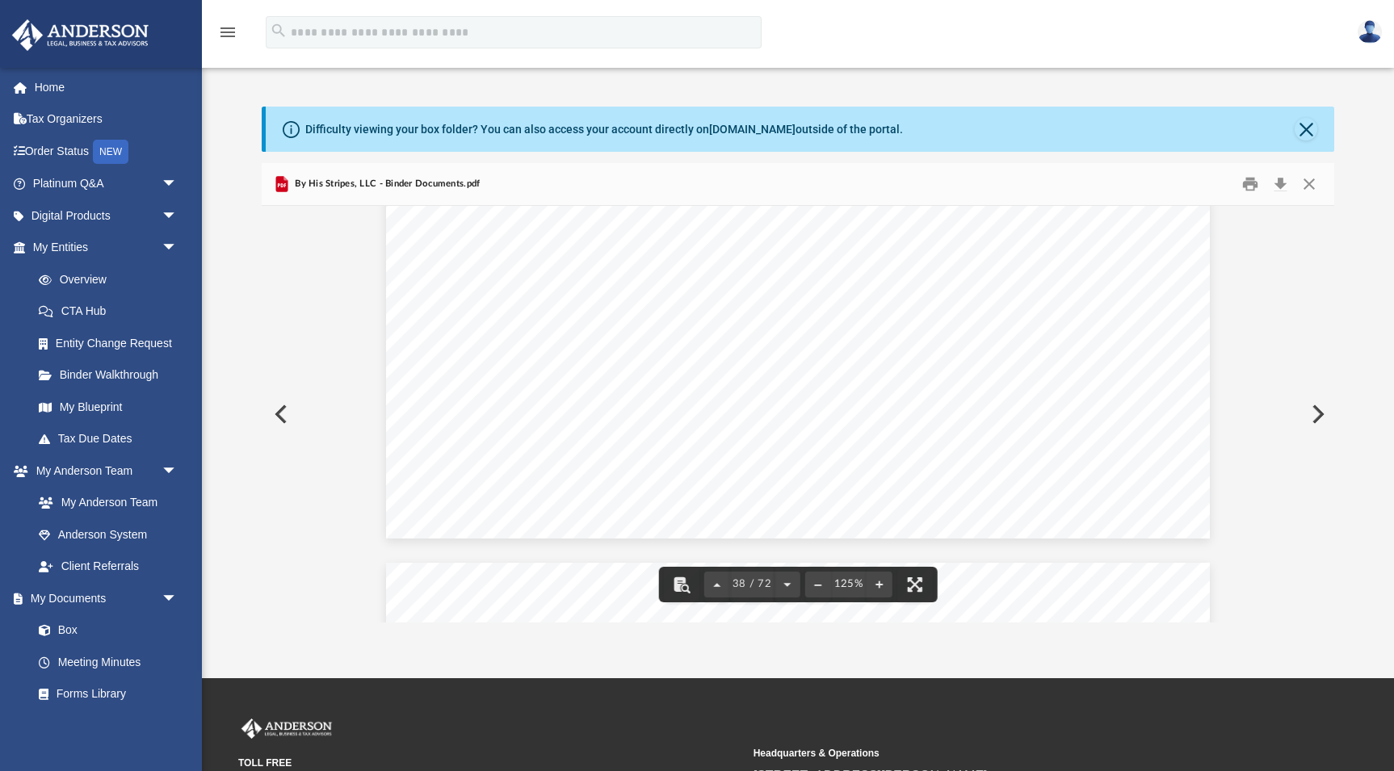
scroll to position [41081, 0]
click at [1321, 412] on button "Preview" at bounding box center [1316, 414] width 36 height 45
click at [1318, 415] on button "Preview" at bounding box center [1316, 414] width 36 height 45
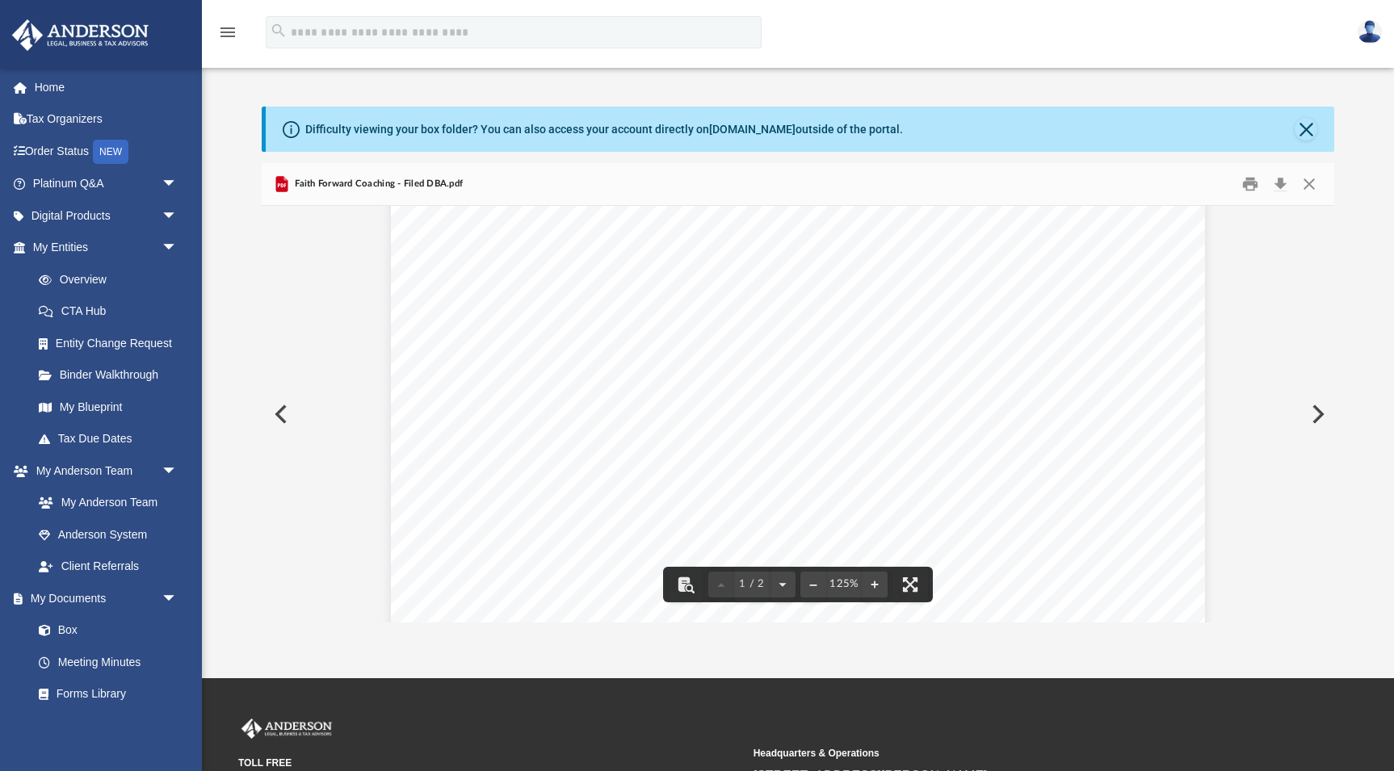
click at [1319, 413] on button "Preview" at bounding box center [1316, 414] width 36 height 45
click at [1319, 415] on button "Preview" at bounding box center [1316, 414] width 36 height 45
click at [1311, 182] on button "Close" at bounding box center [1308, 183] width 29 height 25
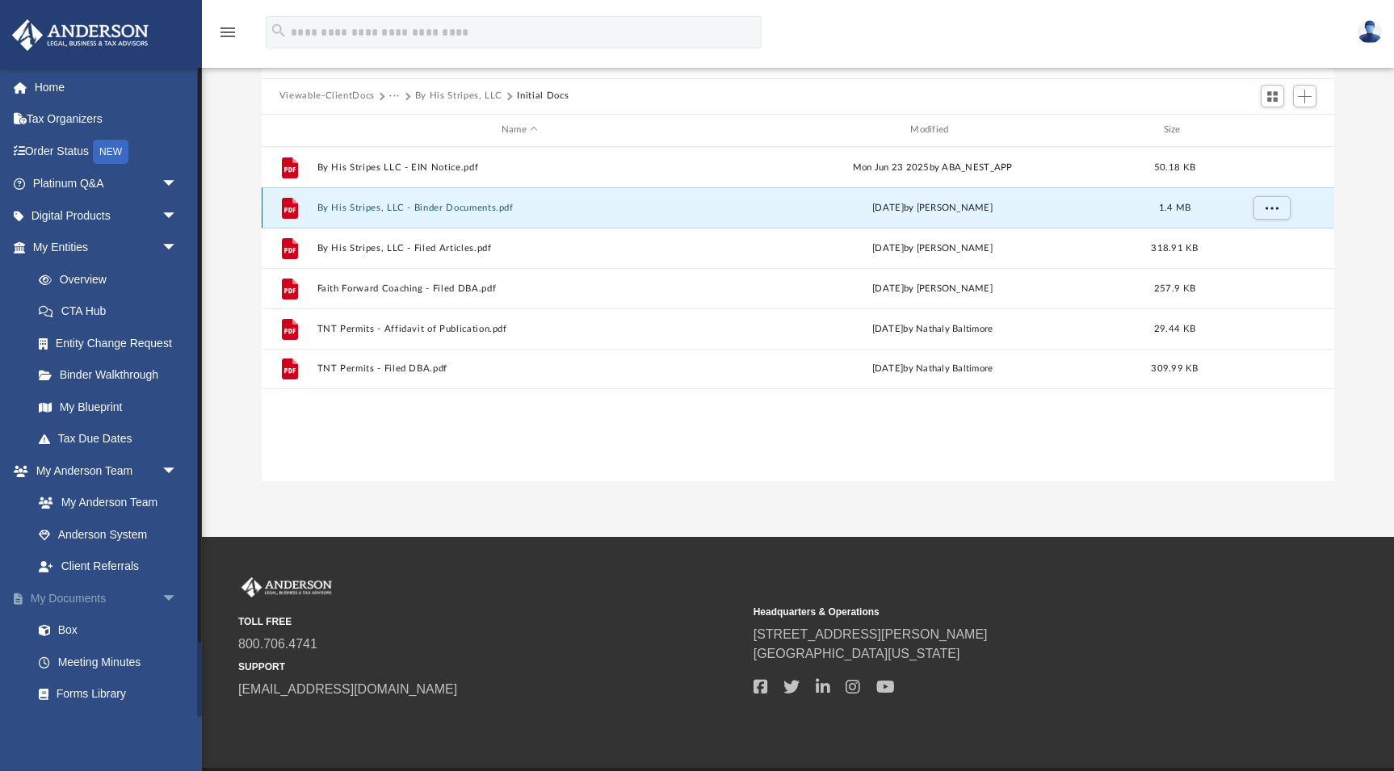
scroll to position [0, 0]
click at [83, 277] on link "Overview" at bounding box center [112, 279] width 179 height 32
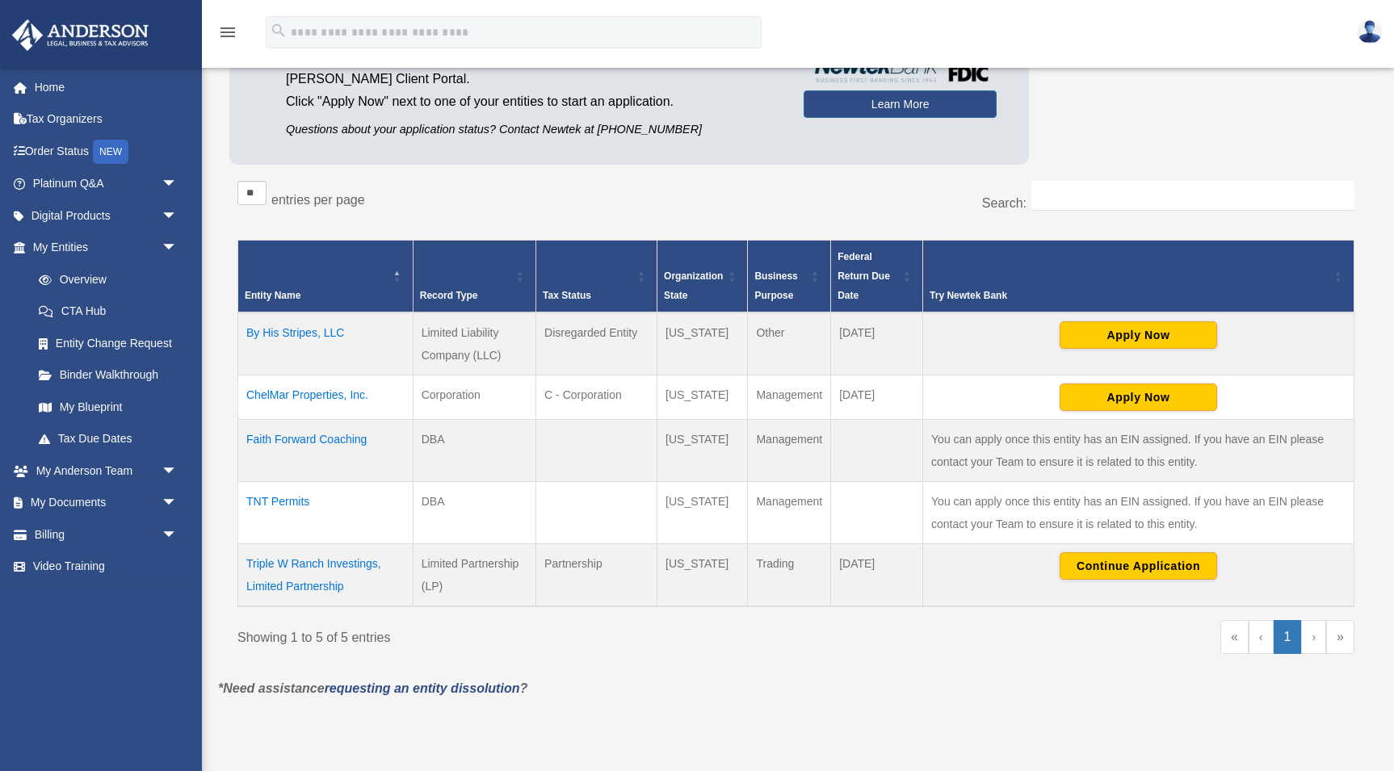
scroll to position [174, 0]
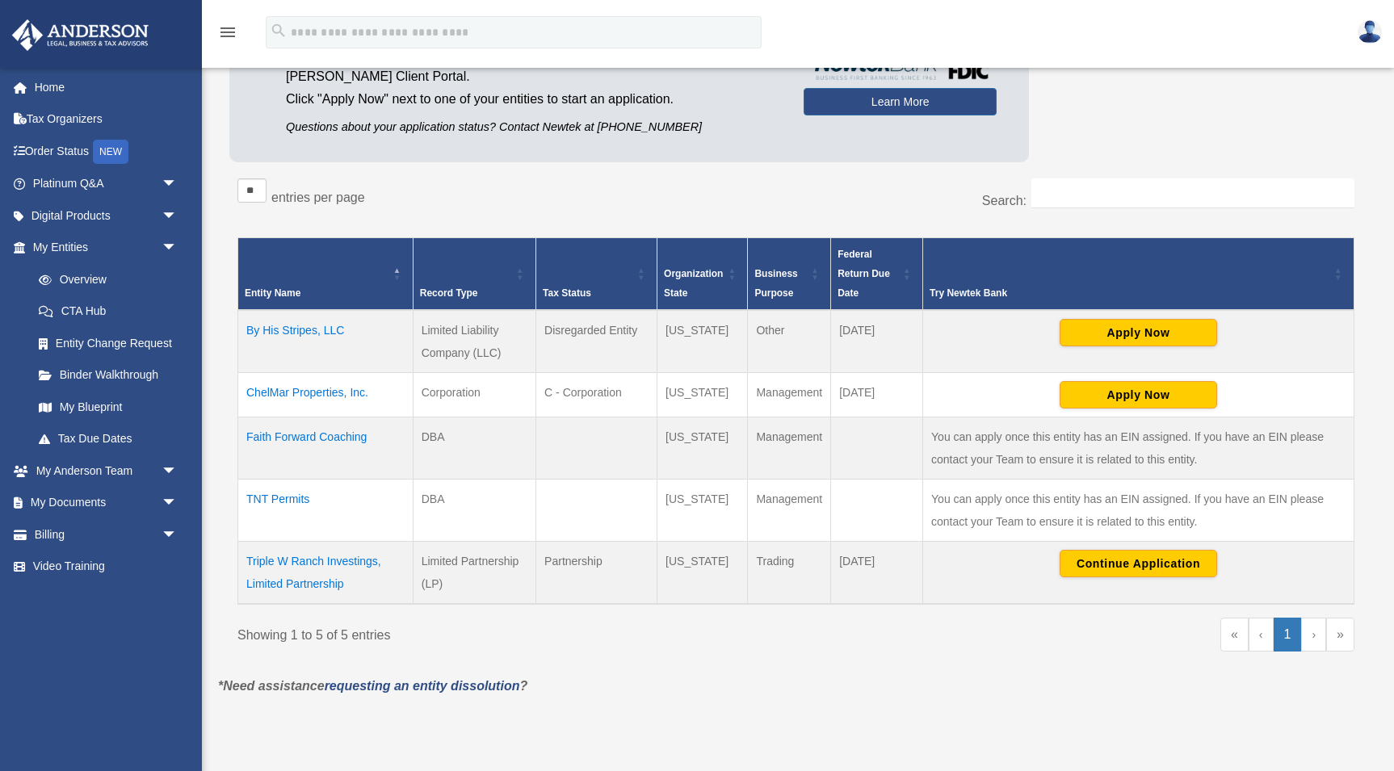
click at [1110, 503] on td "You can apply once this entity has an EIN assigned. If you have an EIN please c…" at bounding box center [1138, 511] width 431 height 62
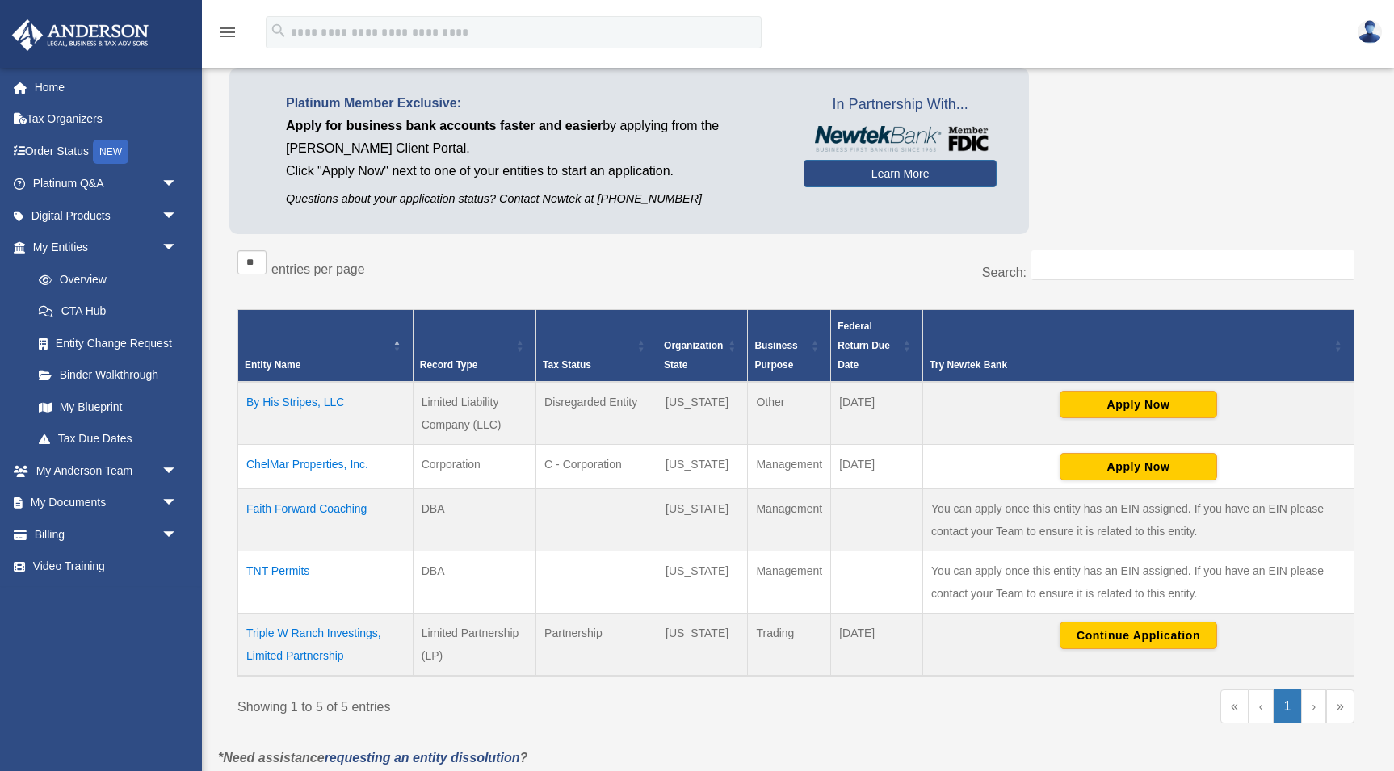
scroll to position [106, 0]
